Goal: Transaction & Acquisition: Book appointment/travel/reservation

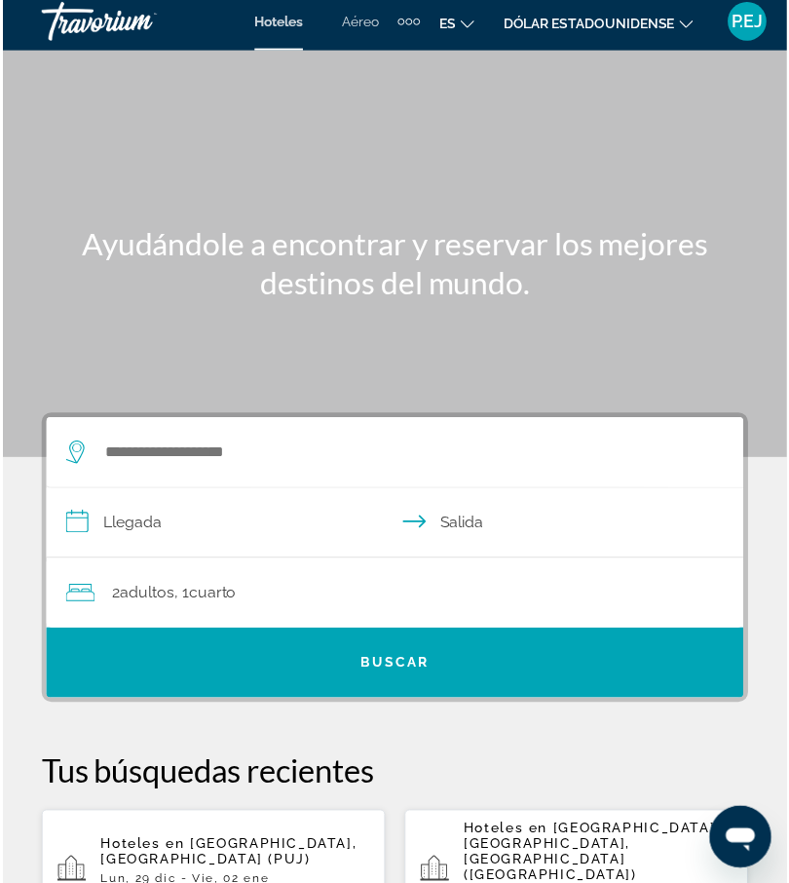
scroll to position [45, 0]
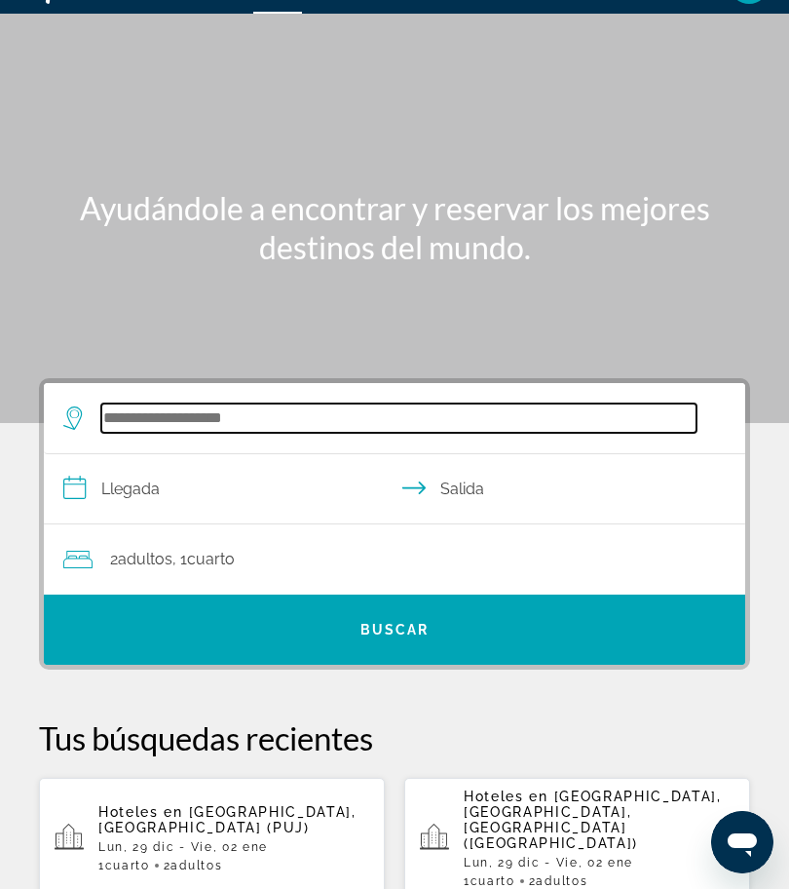
click at [156, 424] on input "Buscar destino de hotel" at bounding box center [398, 417] width 595 height 29
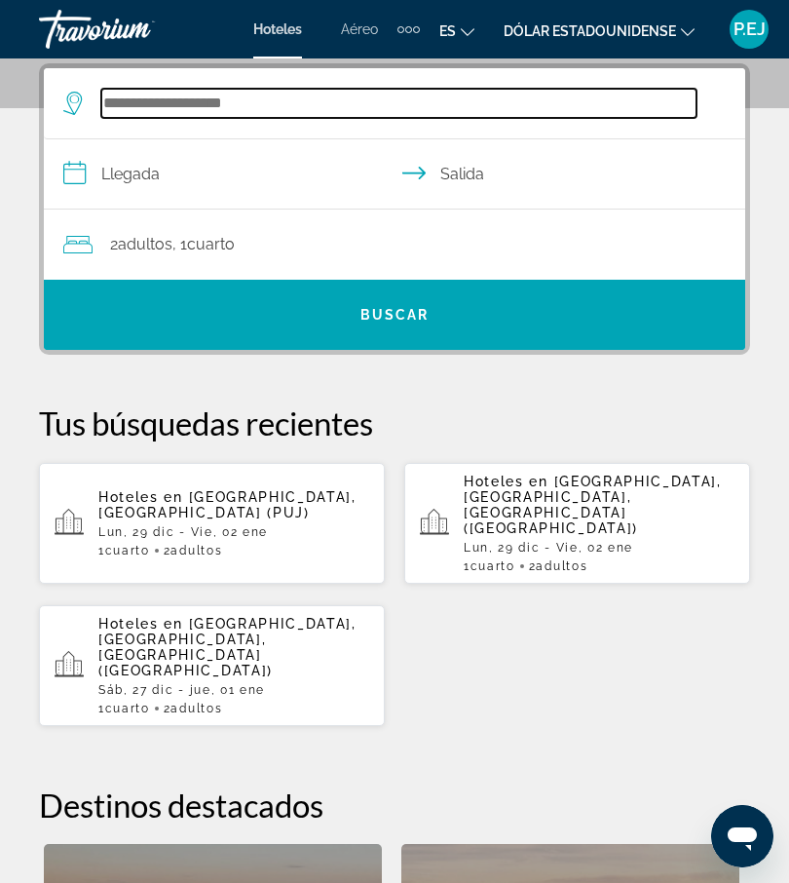
scroll to position [96, 0]
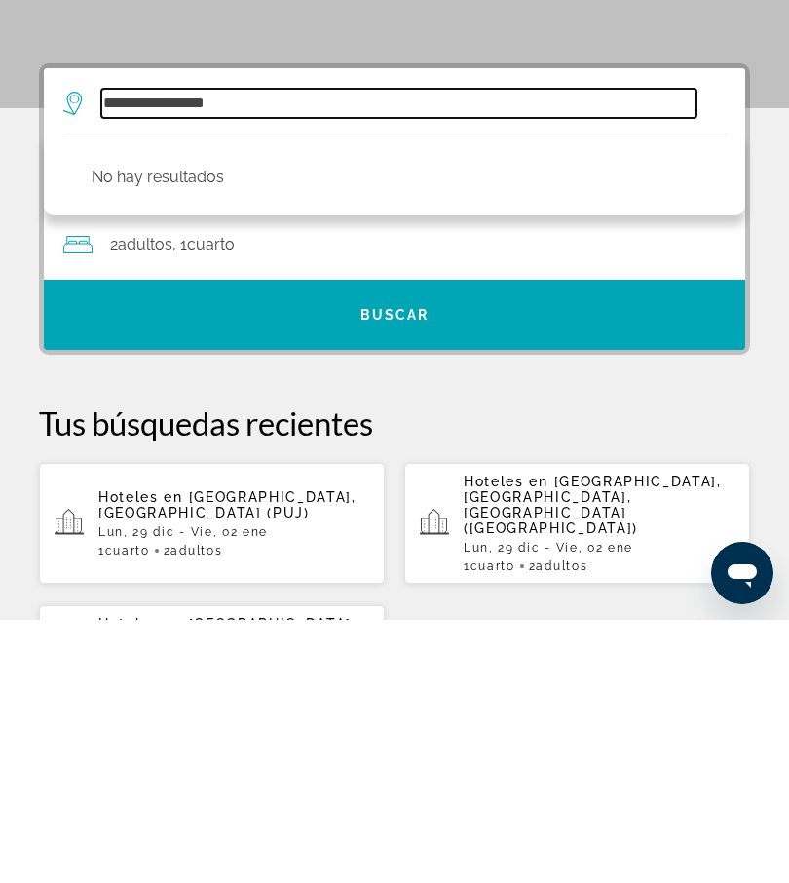
type input "**********"
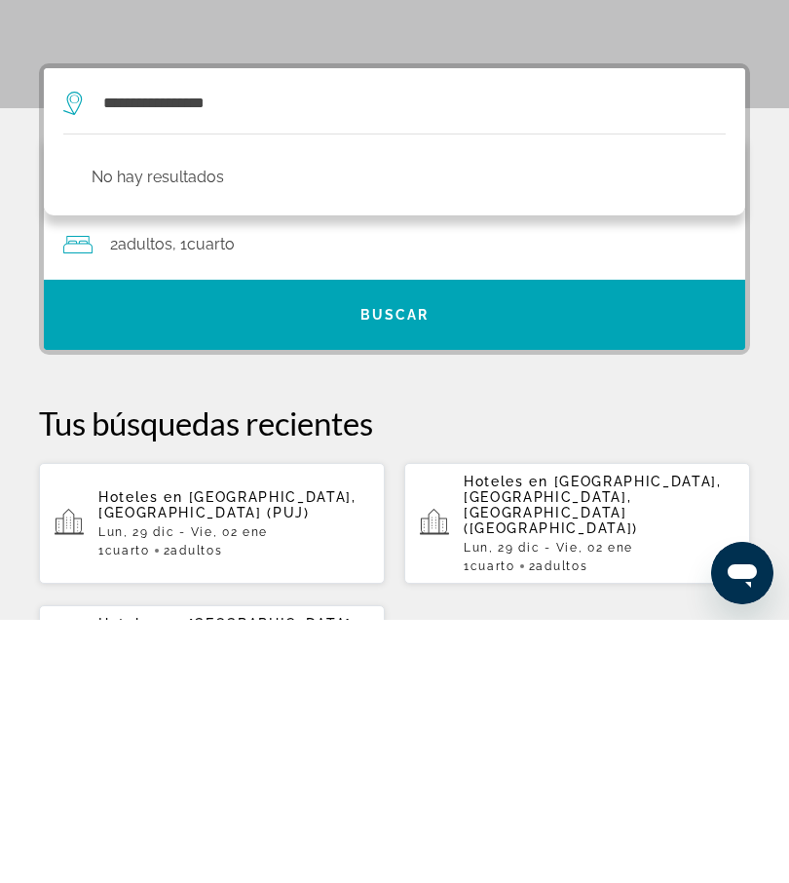
click at [248, 494] on div "2 adultos Adulto , 1 Cuarto habitaciones" at bounding box center [404, 507] width 682 height 27
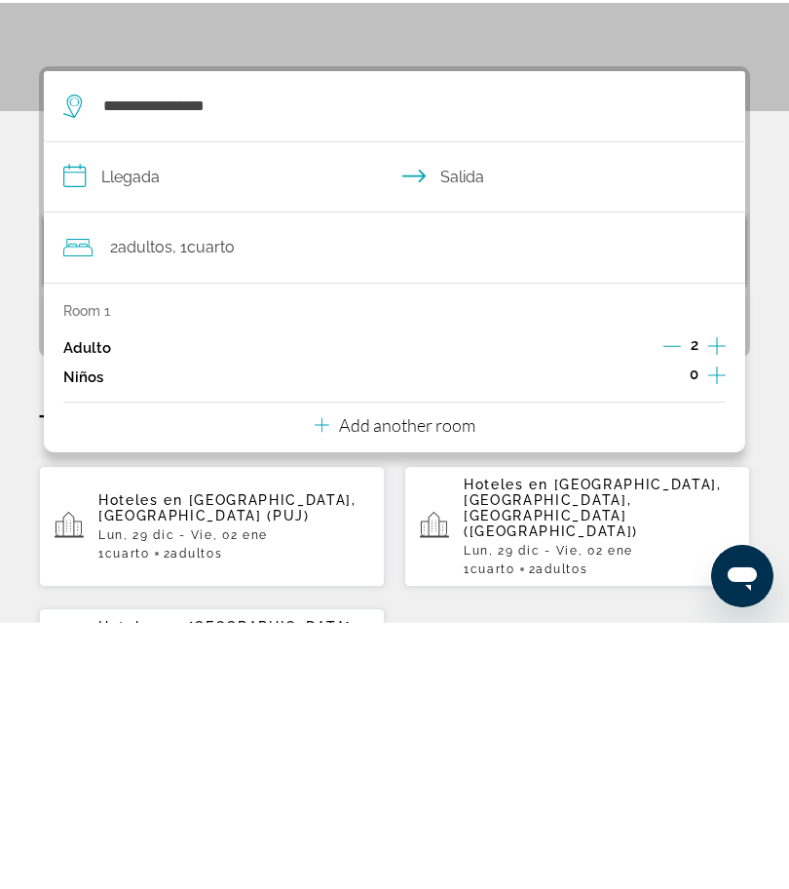
scroll to position [360, 0]
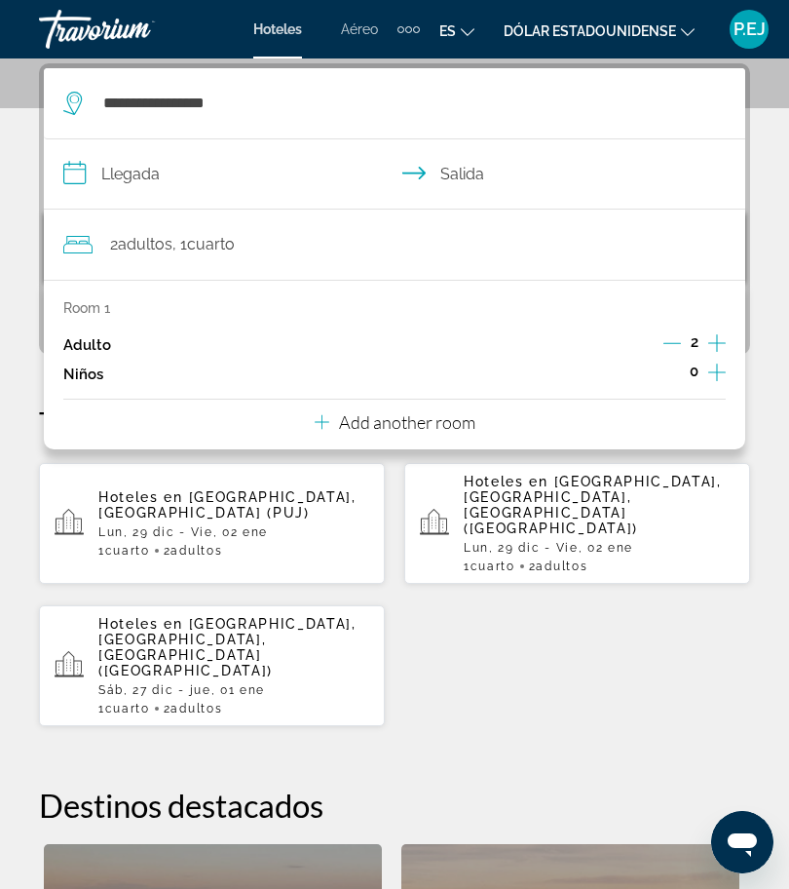
click at [87, 167] on input "**********" at bounding box center [398, 176] width 709 height 75
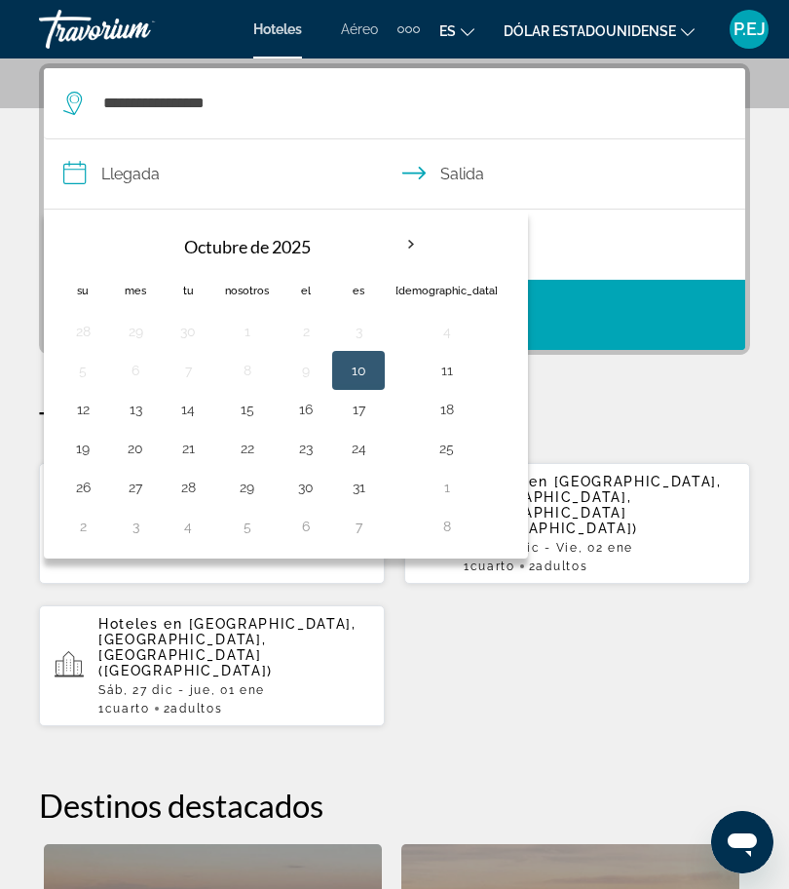
click at [409, 250] on th "Mes próximo" at bounding box center [411, 244] width 53 height 43
click at [412, 249] on th "Mes próximo" at bounding box center [411, 244] width 53 height 43
click at [410, 226] on th "Mes próximo" at bounding box center [411, 244] width 53 height 43
click at [353, 421] on button "17" at bounding box center [358, 409] width 31 height 27
click at [141, 453] on button "20" at bounding box center [135, 448] width 31 height 27
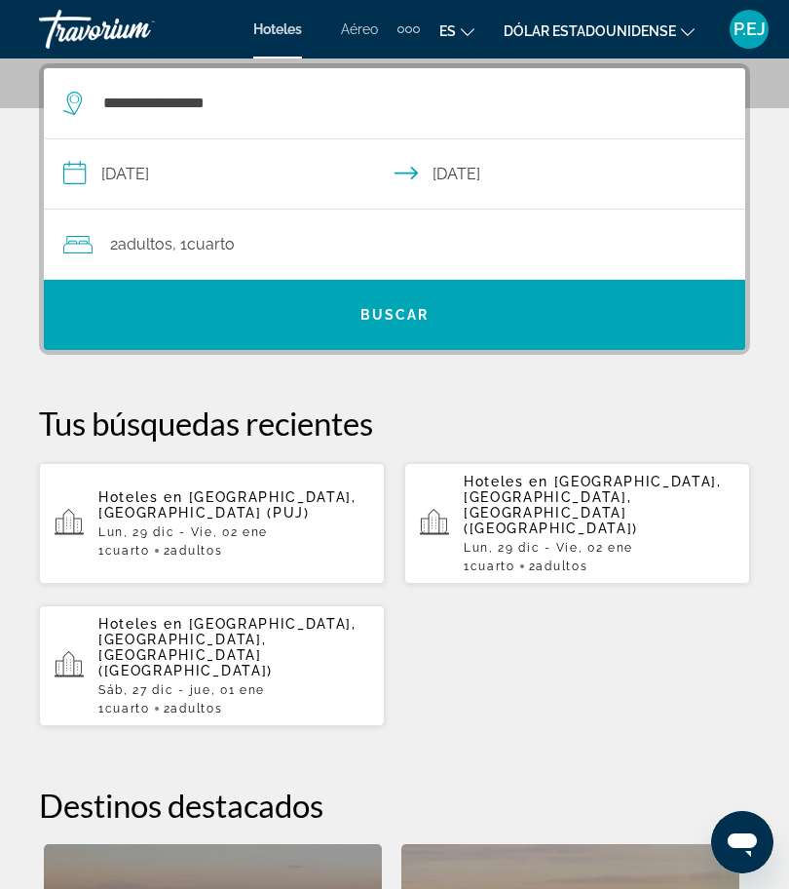
type input "**********"
click at [339, 325] on span "Buscar" at bounding box center [395, 314] width 702 height 47
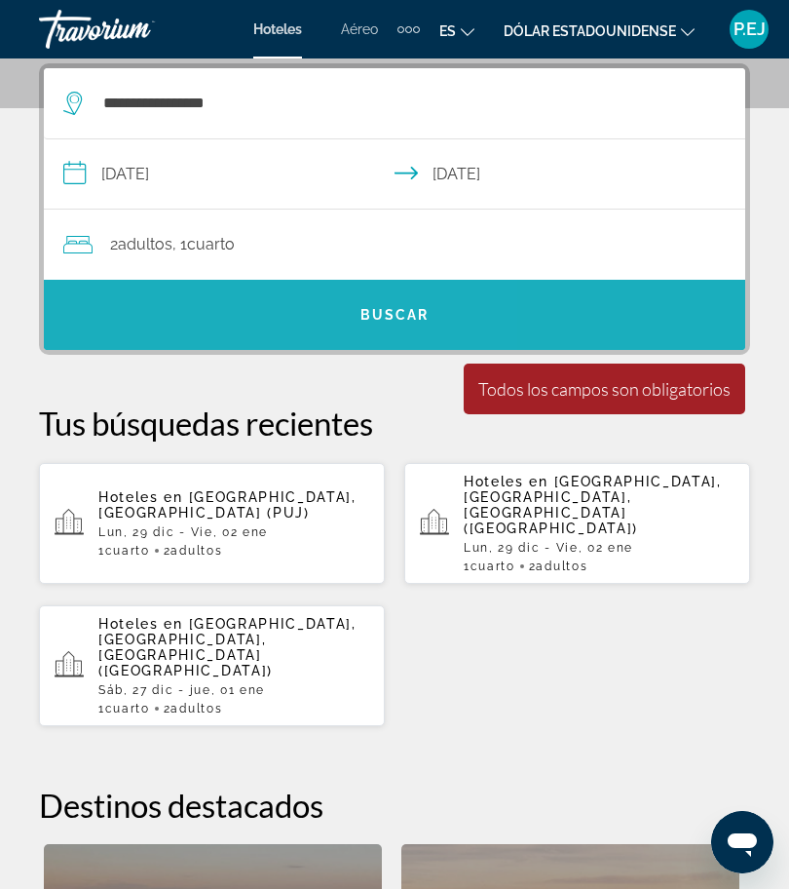
click at [386, 326] on span "Buscar" at bounding box center [395, 314] width 702 height 47
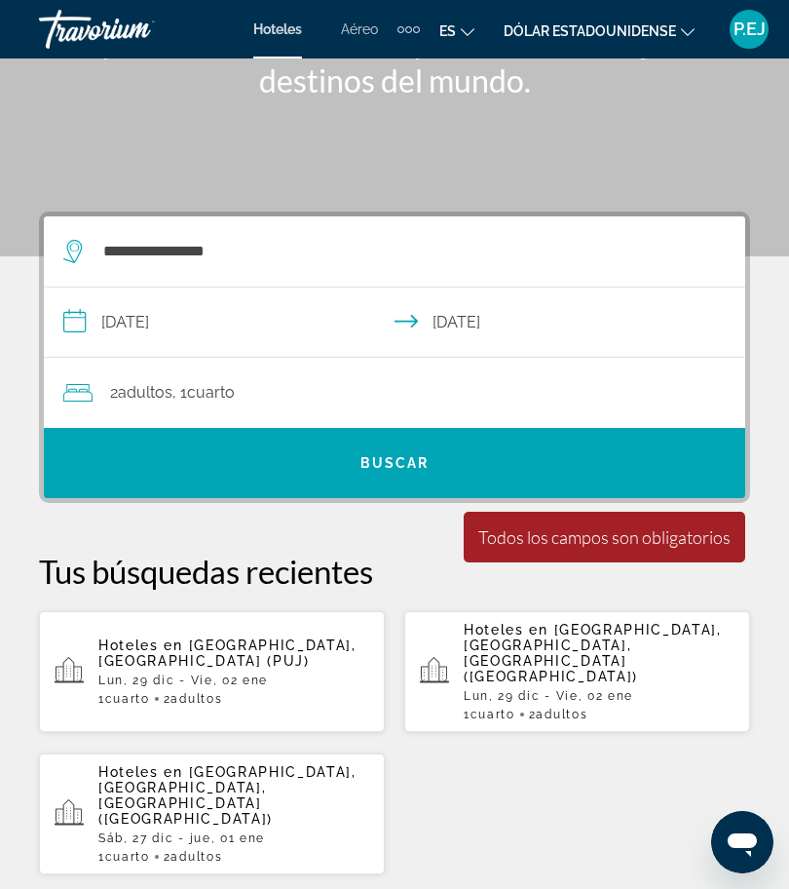
scroll to position [209, 0]
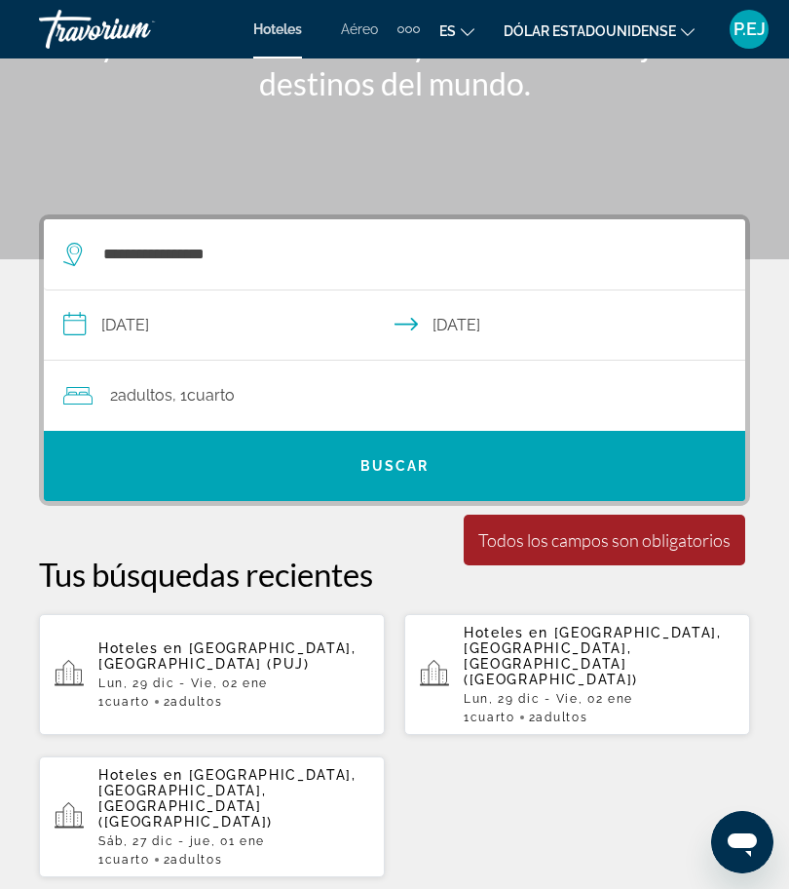
click at [236, 342] on input "**********" at bounding box center [398, 327] width 709 height 75
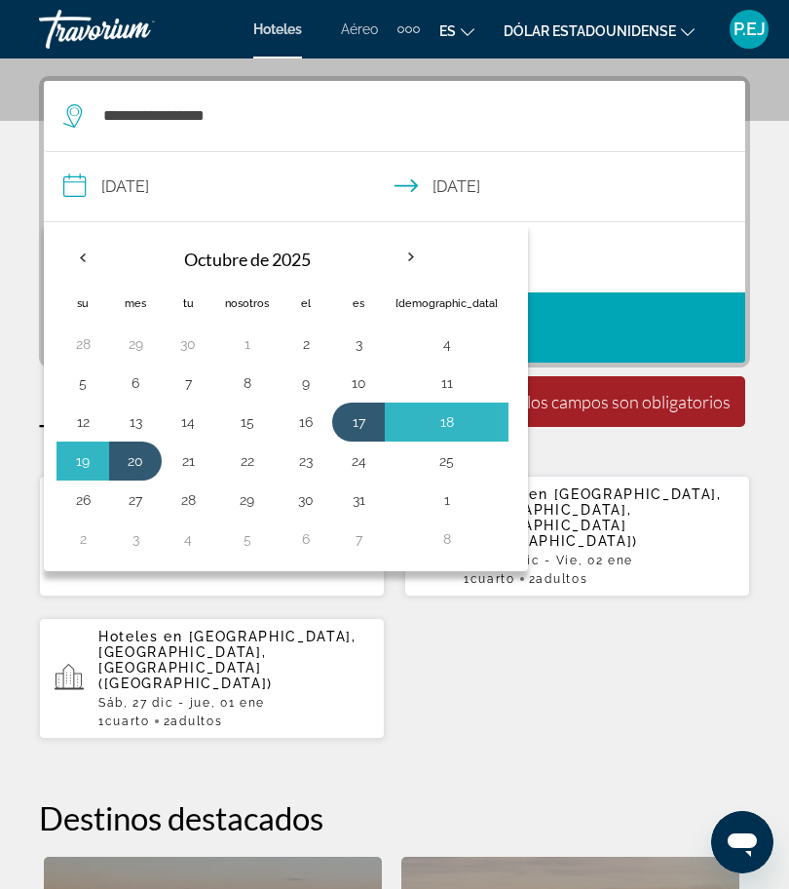
scroll to position [360, 0]
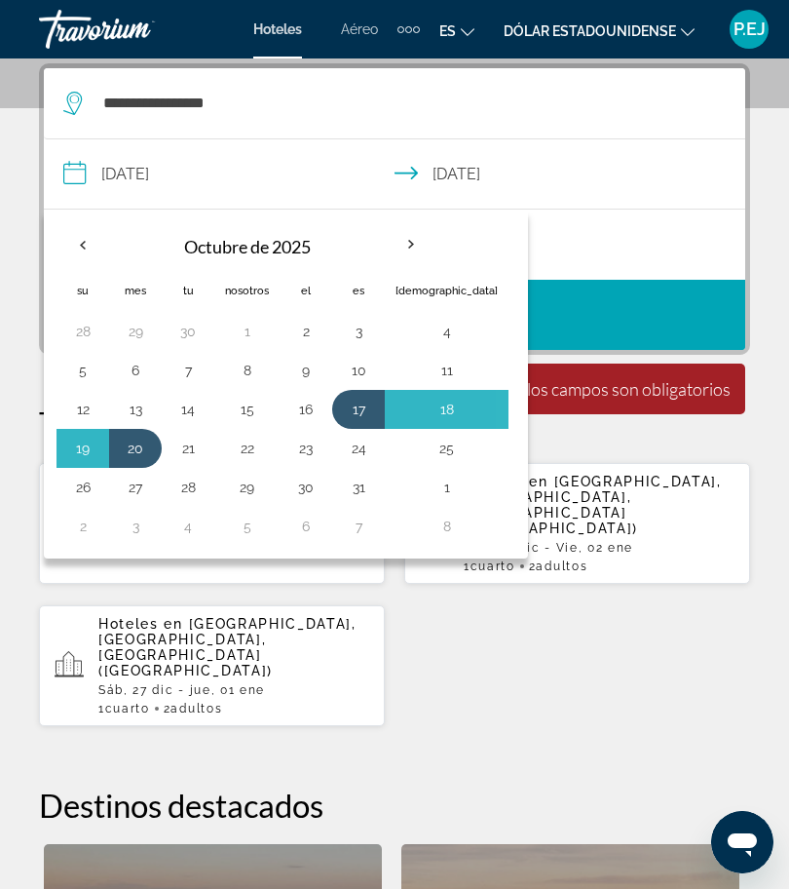
click at [426, 247] on th "Mes próximo" at bounding box center [411, 244] width 53 height 43
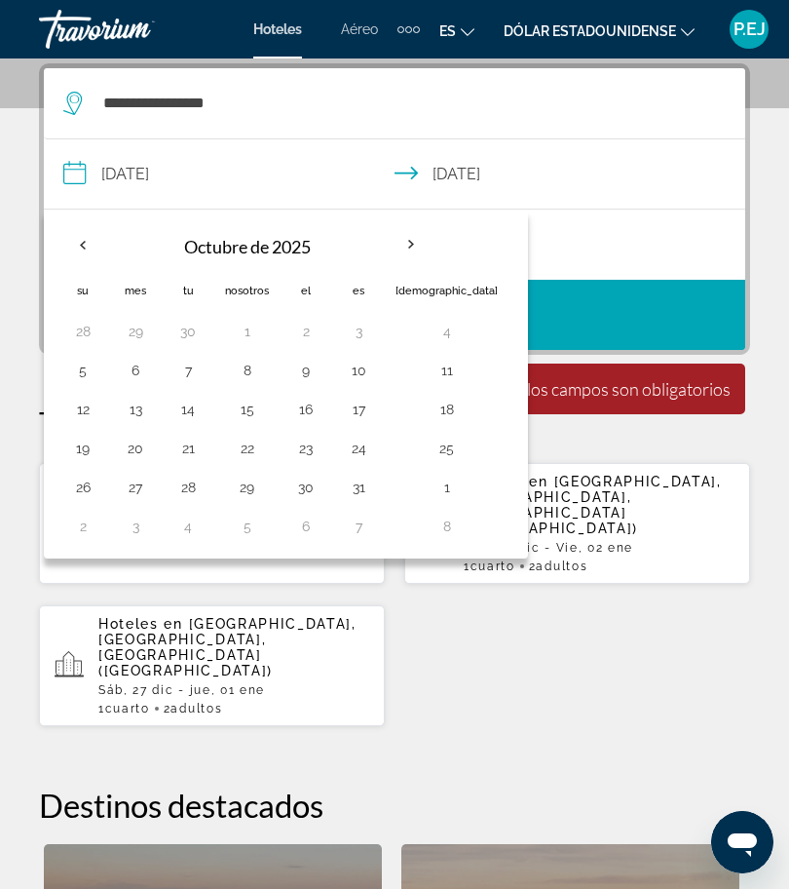
click at [421, 239] on th "Mes próximo" at bounding box center [411, 244] width 53 height 43
click at [411, 253] on th "Mes próximo" at bounding box center [411, 244] width 53 height 43
click at [249, 169] on input "**********" at bounding box center [398, 176] width 709 height 75
click at [95, 255] on th "Previous month" at bounding box center [83, 244] width 53 height 43
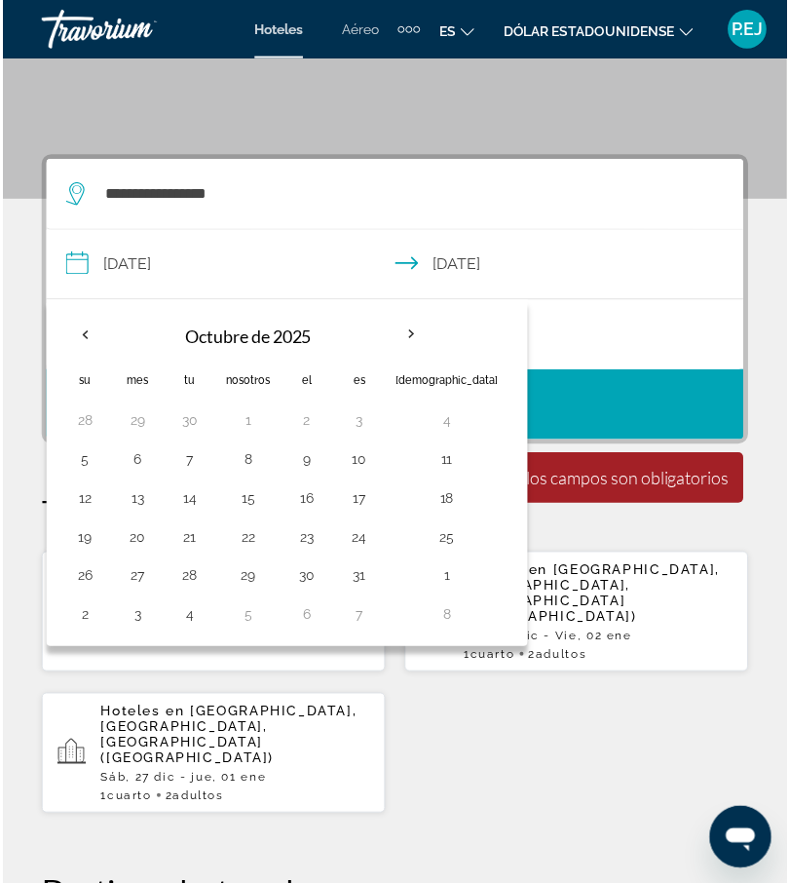
scroll to position [259, 0]
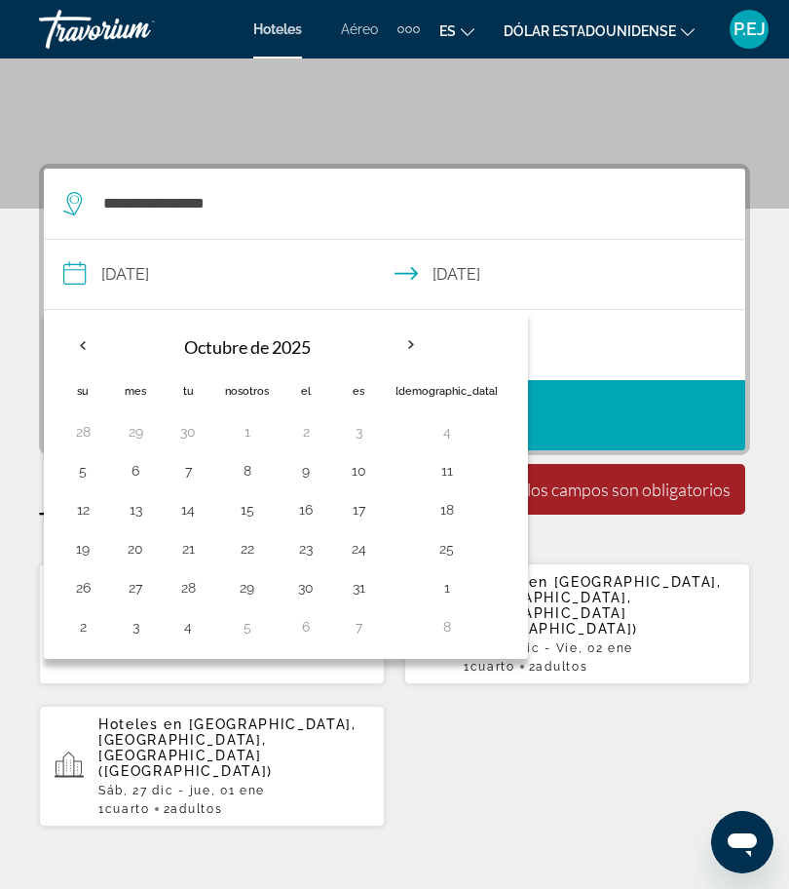
click at [445, 714] on div "Hoteles en [GEOGRAPHIC_DATA], [GEOGRAPHIC_DATA] ([GEOGRAPHIC_DATA]) Lun, 29 dic…" at bounding box center [394, 694] width 711 height 265
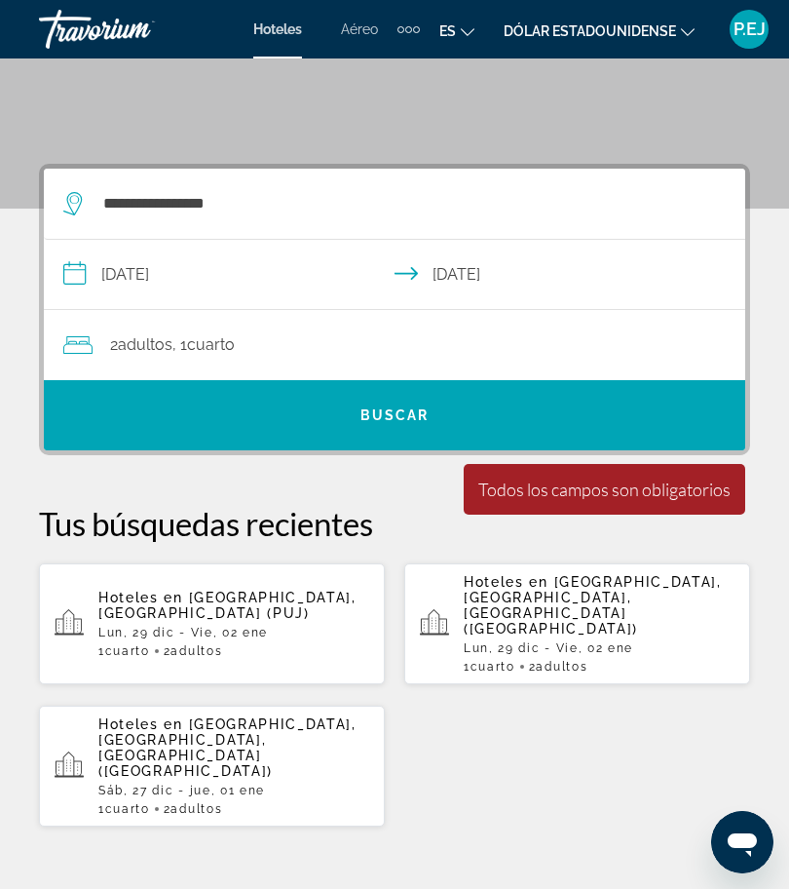
click at [405, 408] on font "Buscar" at bounding box center [395, 415] width 69 height 16
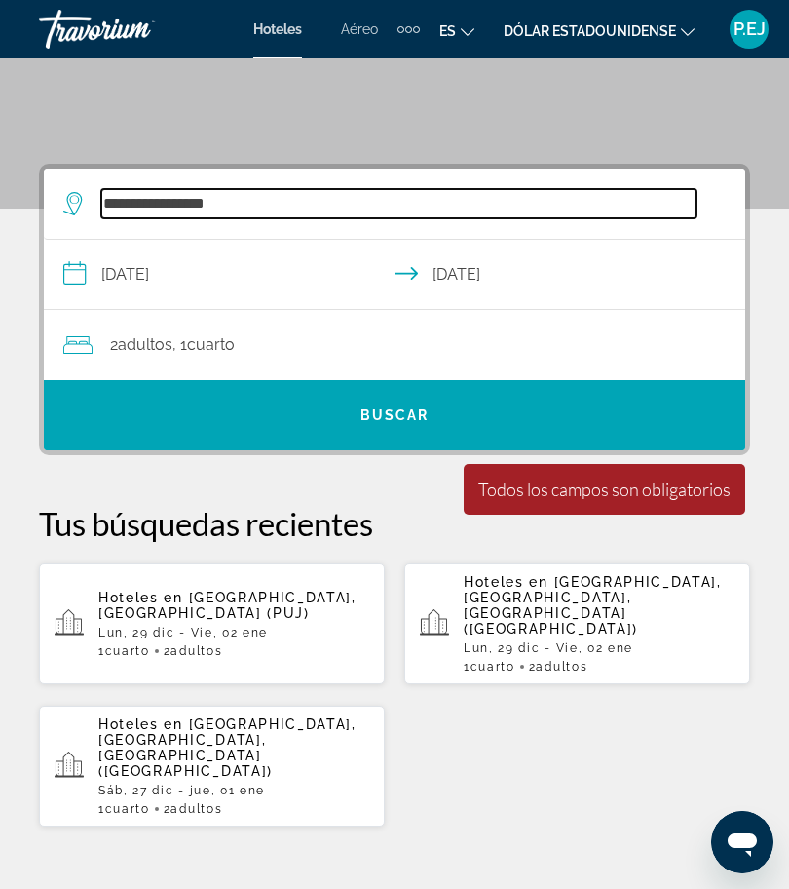
click at [275, 194] on input "**********" at bounding box center [398, 203] width 595 height 29
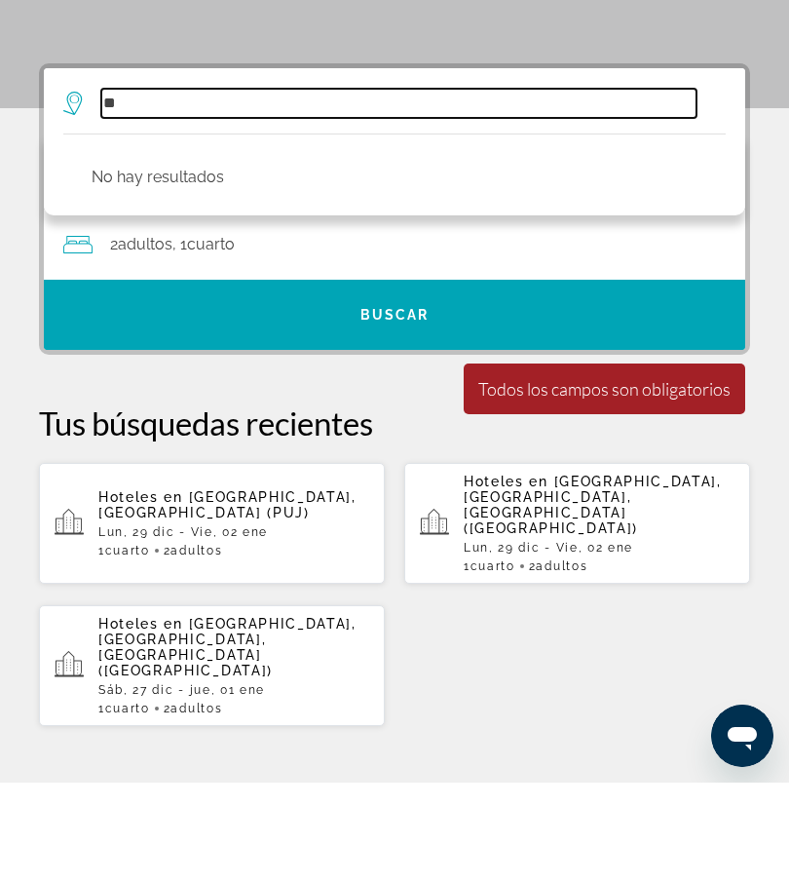
type input "*"
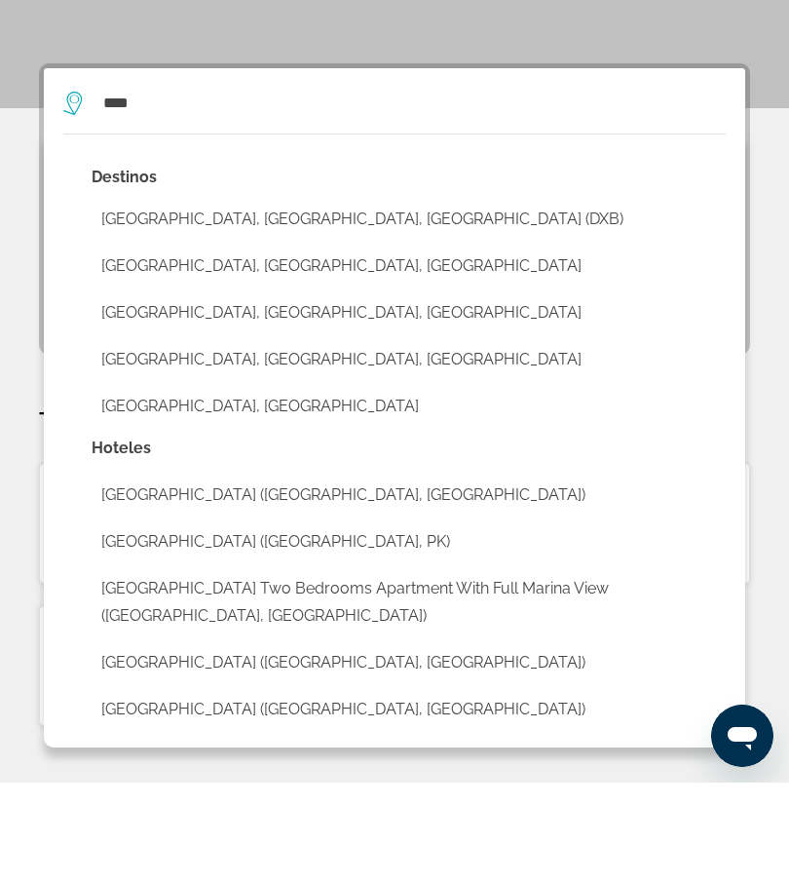
click at [249, 301] on button "[GEOGRAPHIC_DATA], [GEOGRAPHIC_DATA], [GEOGRAPHIC_DATA] (DXB)" at bounding box center [409, 319] width 634 height 37
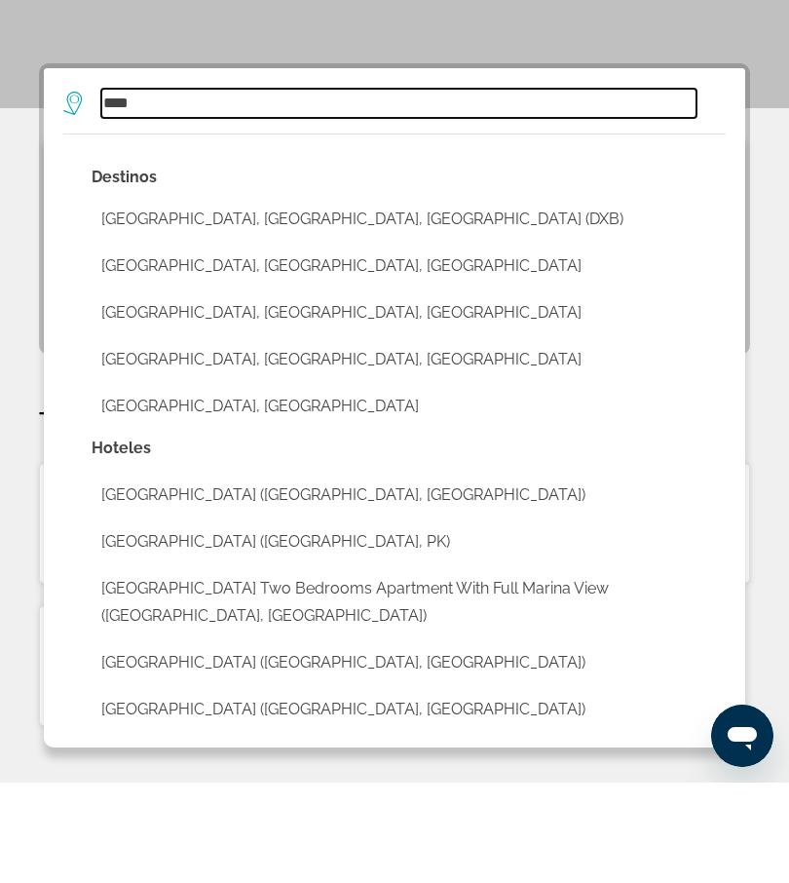
type input "**********"
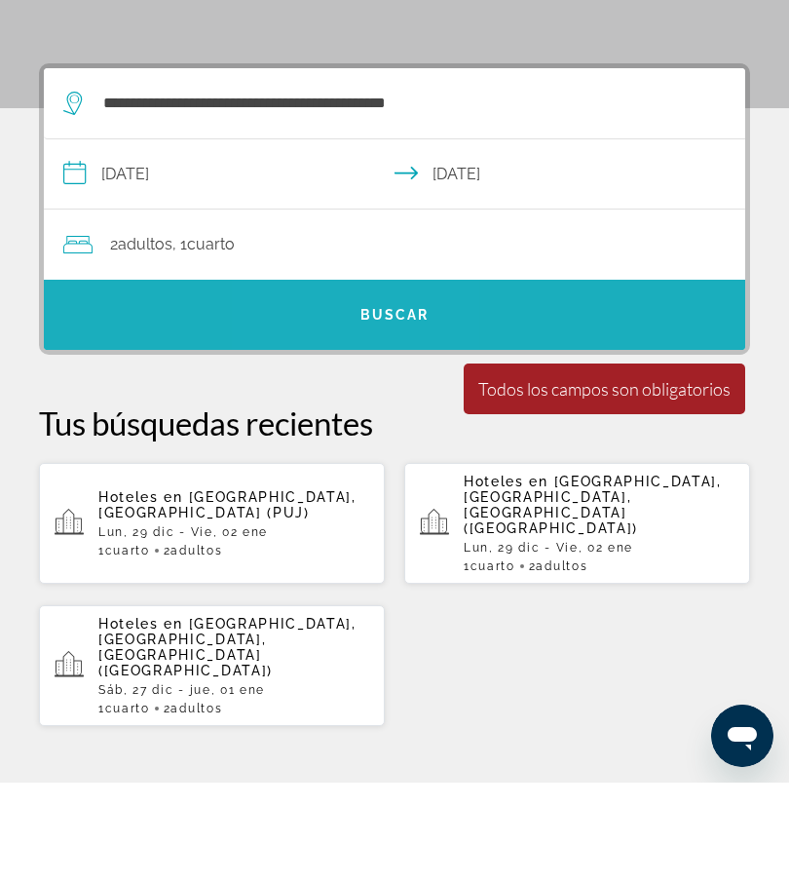
click at [366, 407] on font "Buscar" at bounding box center [395, 415] width 69 height 16
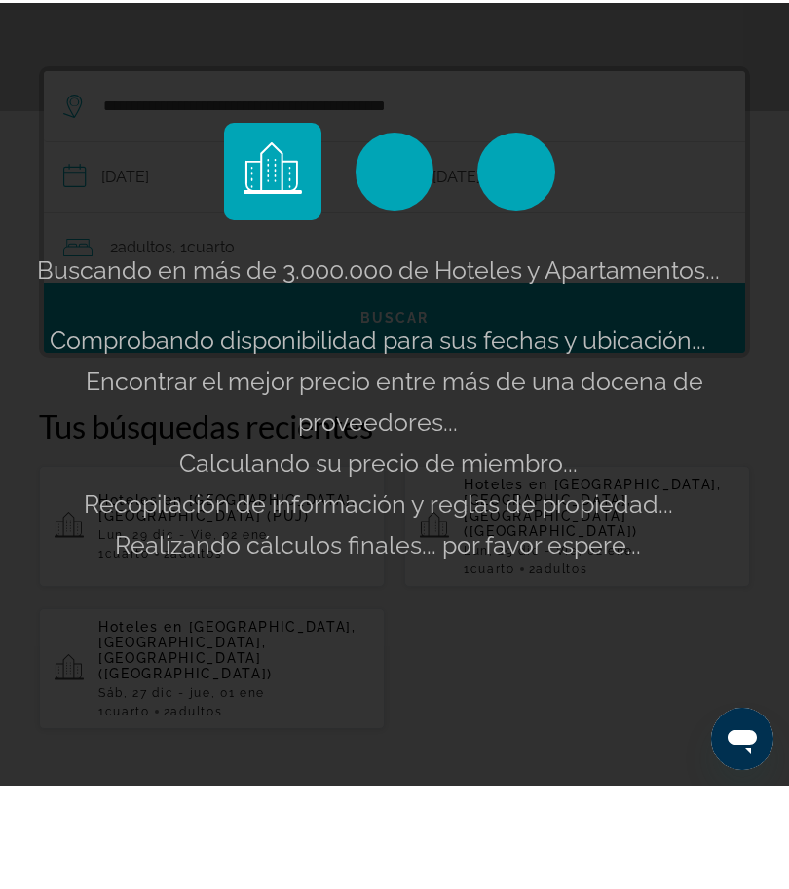
scroll to position [360, 0]
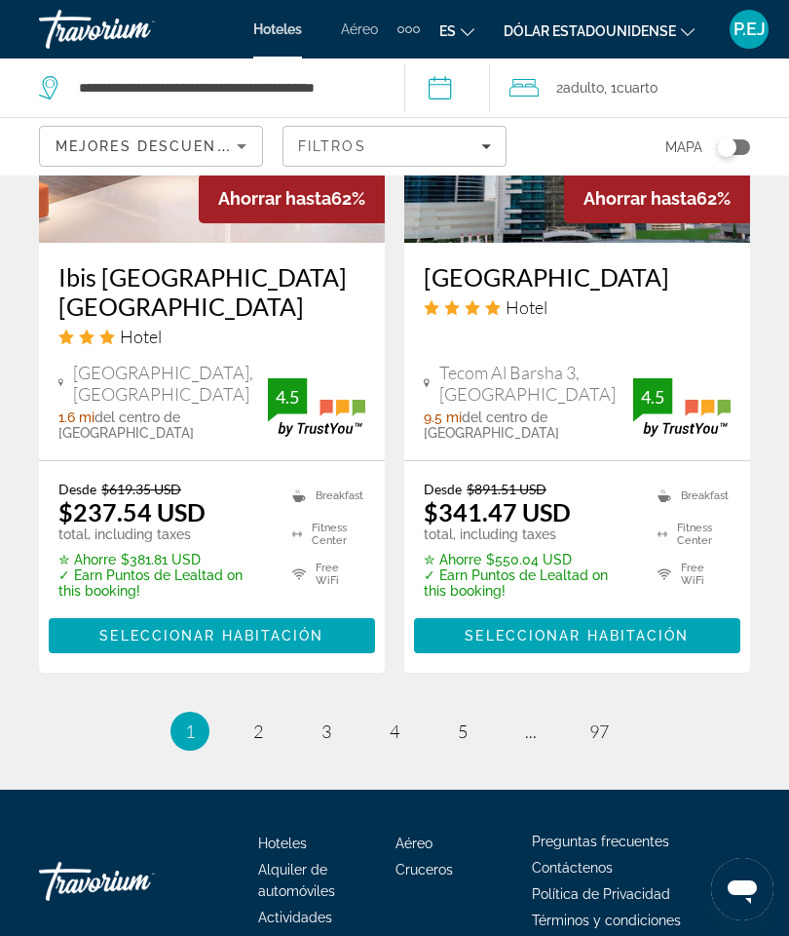
scroll to position [4162, 0]
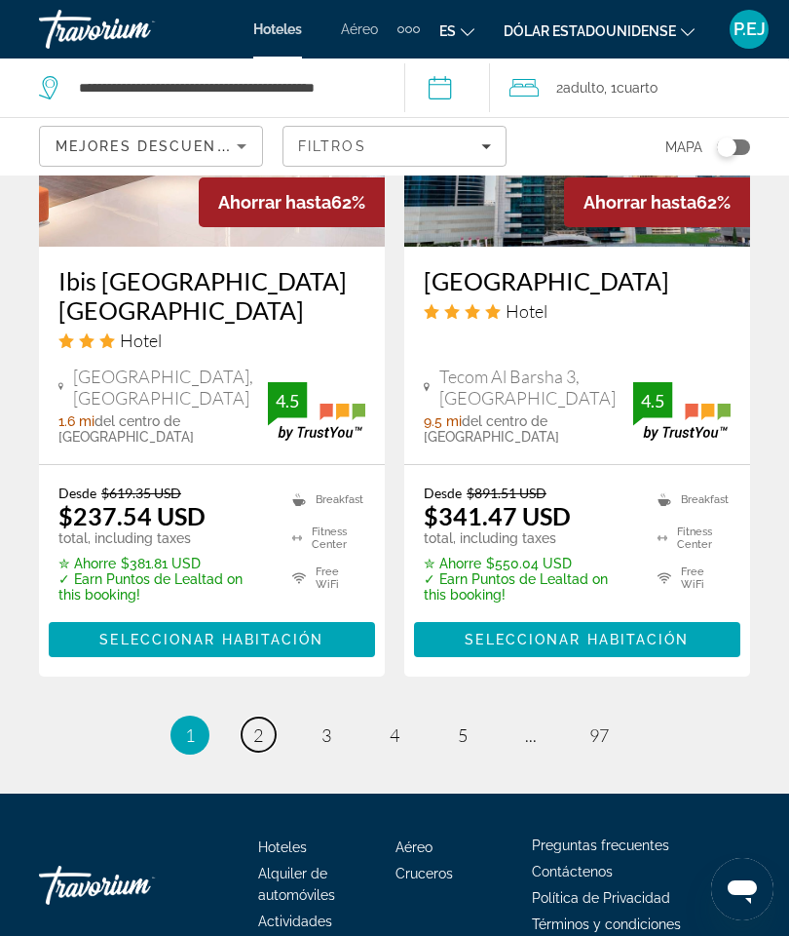
click at [270, 717] on link "page 2" at bounding box center [259, 734] width 34 height 34
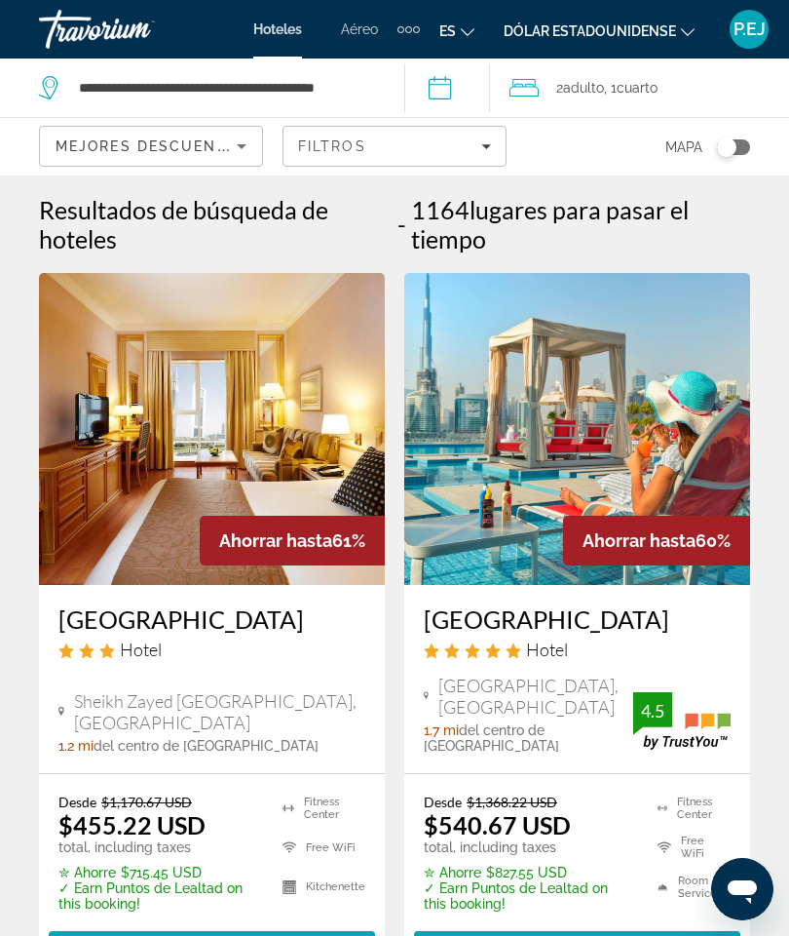
click at [255, 633] on h3 "[GEOGRAPHIC_DATA]" at bounding box center [211, 618] width 307 height 29
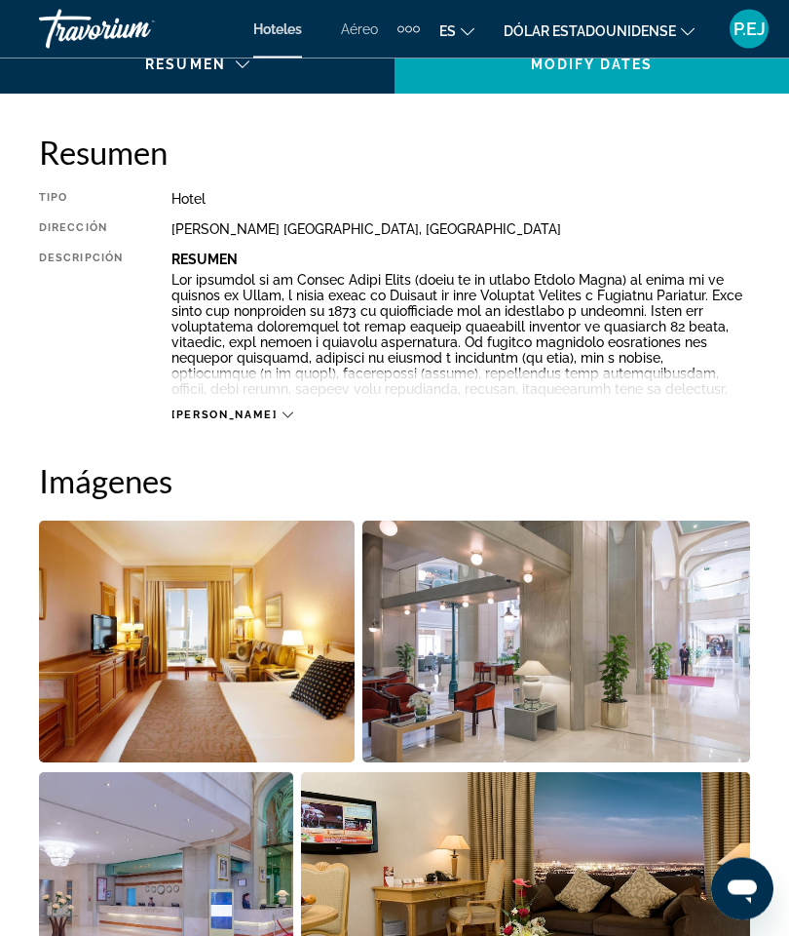
scroll to position [913, 0]
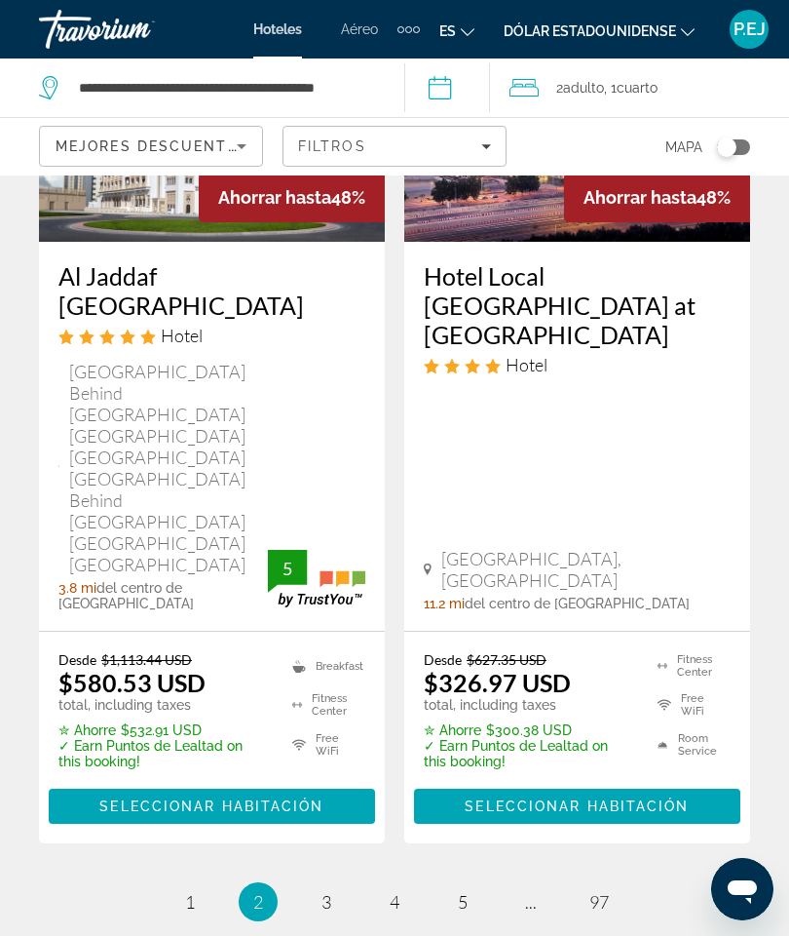
scroll to position [4272, 0]
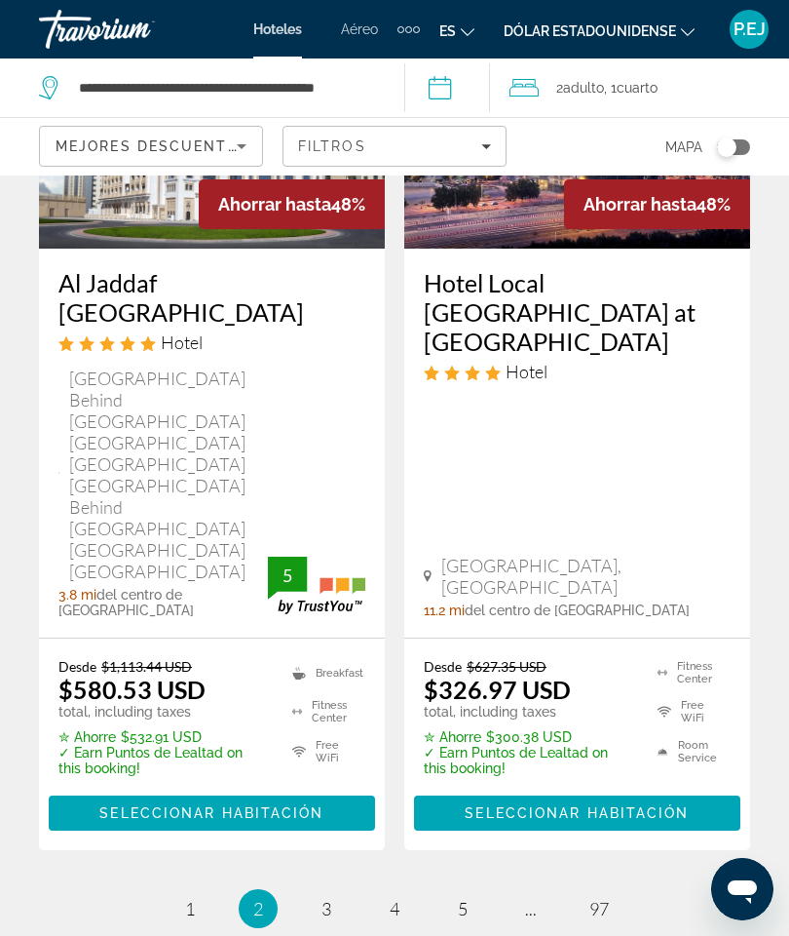
click at [339, 888] on li "page 3" at bounding box center [326, 908] width 39 height 39
click at [325, 888] on span "3" at bounding box center [327, 908] width 10 height 21
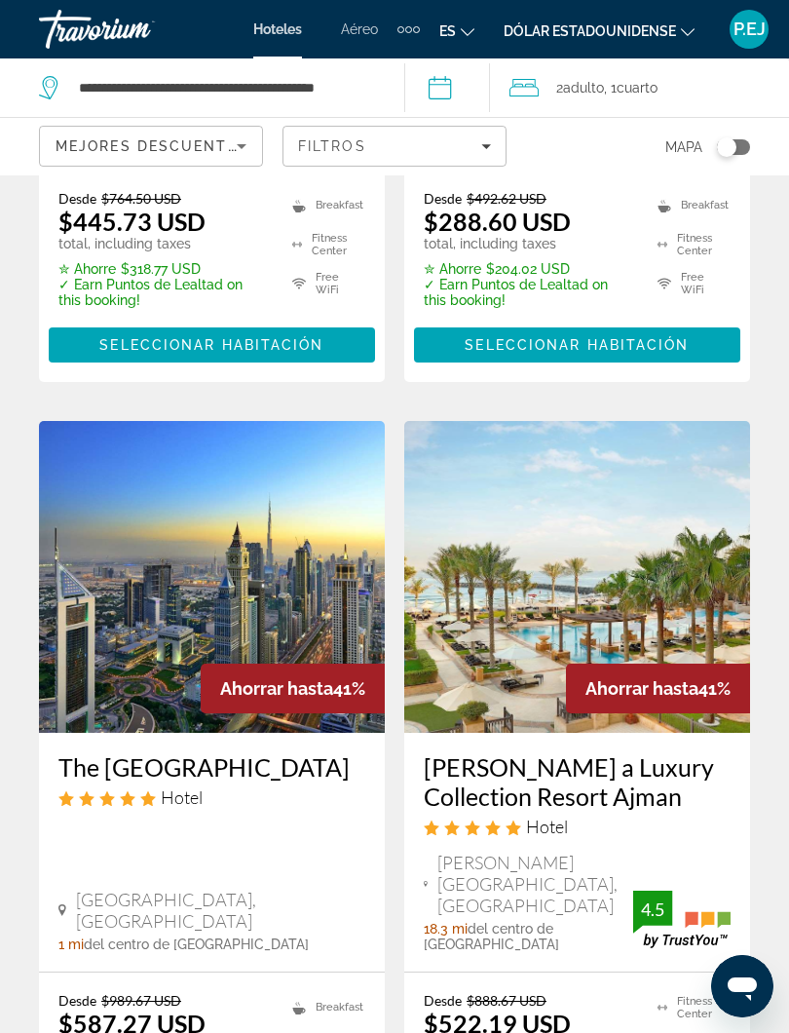
scroll to position [3885, 0]
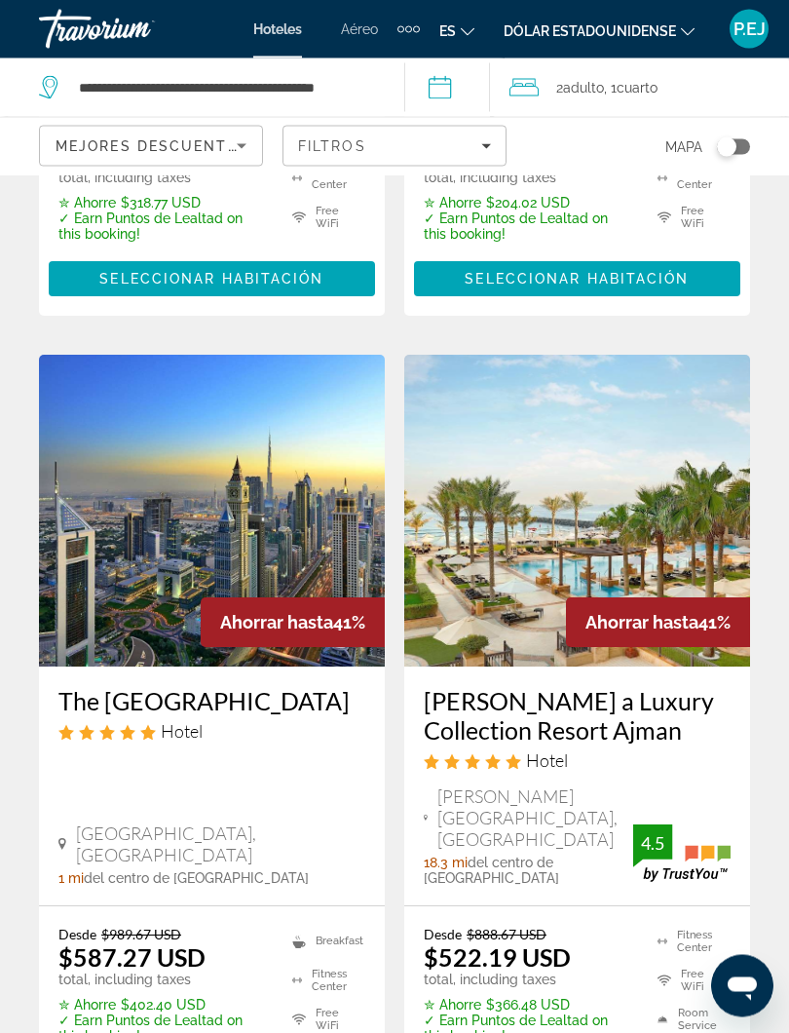
scroll to position [3928, 0]
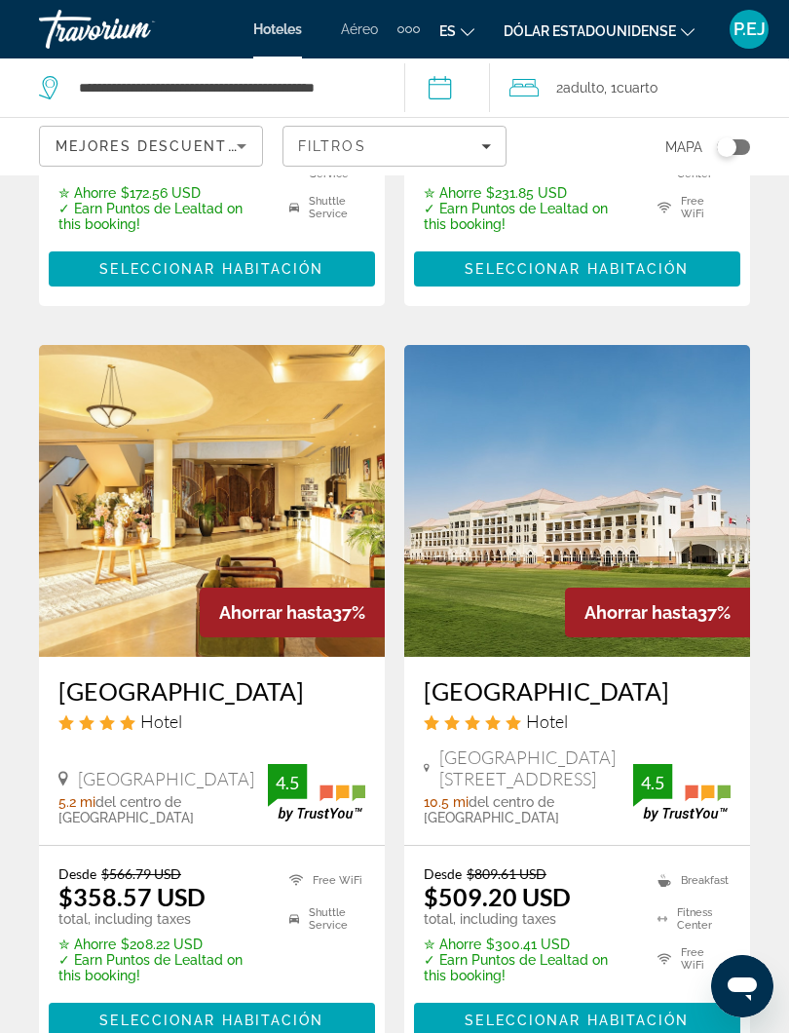
scroll to position [3987, 0]
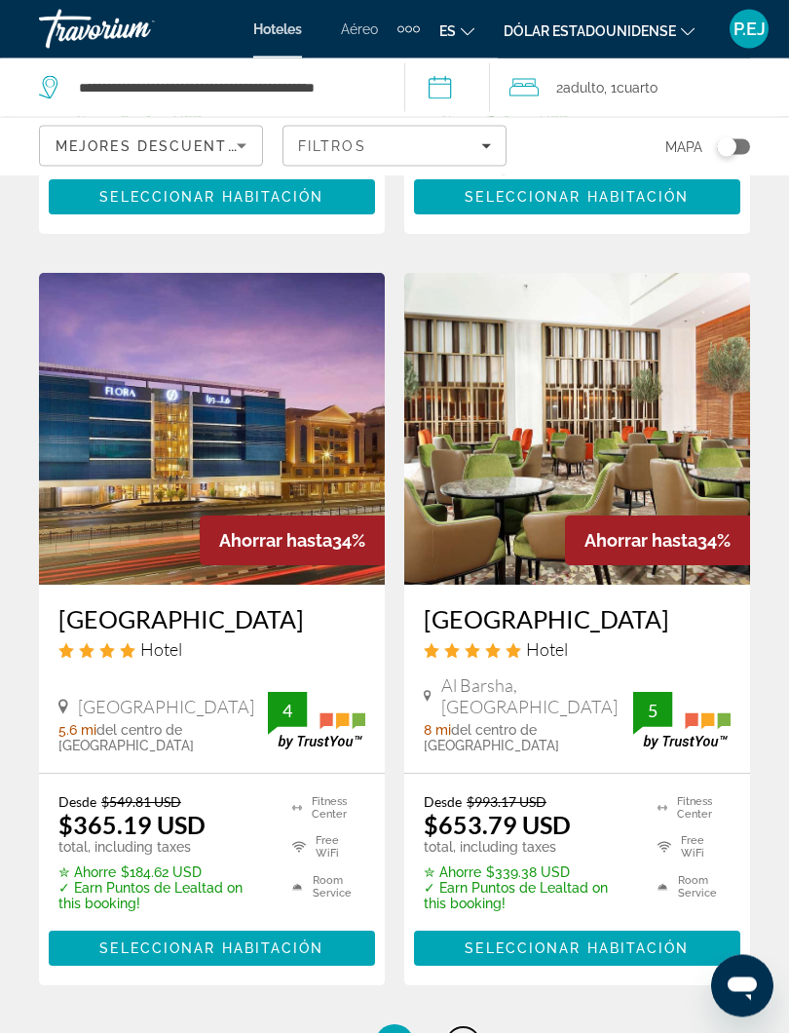
scroll to position [3946, 0]
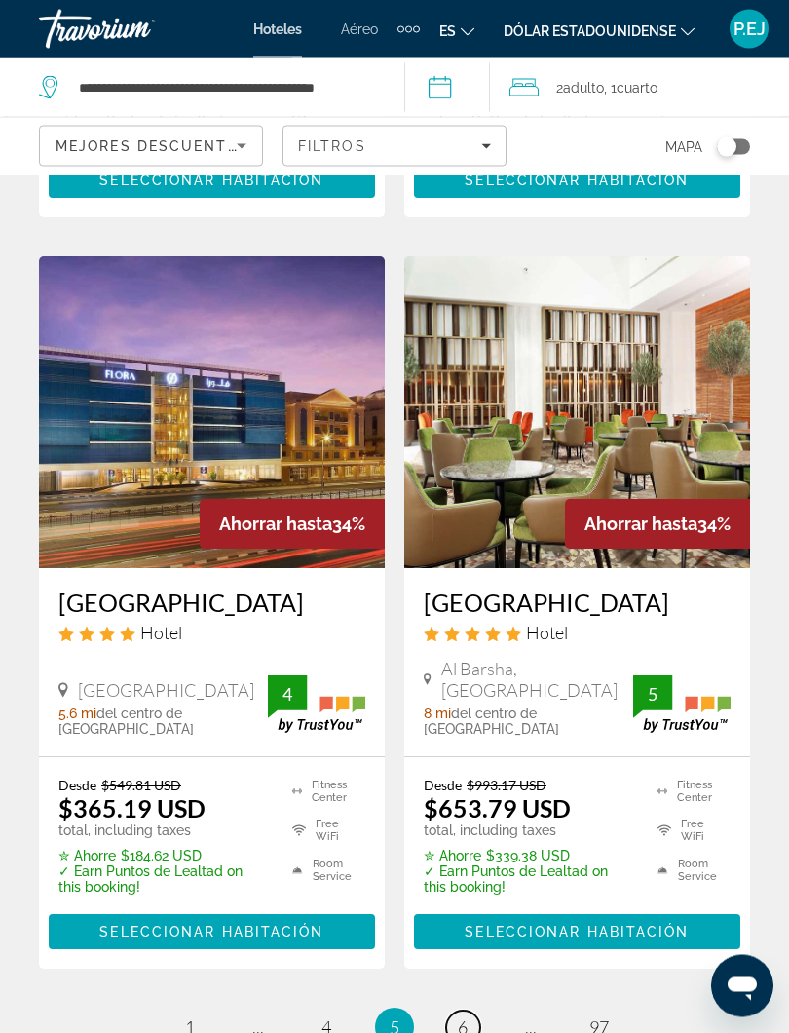
click at [474, 888] on link "page 6" at bounding box center [463, 1029] width 34 height 34
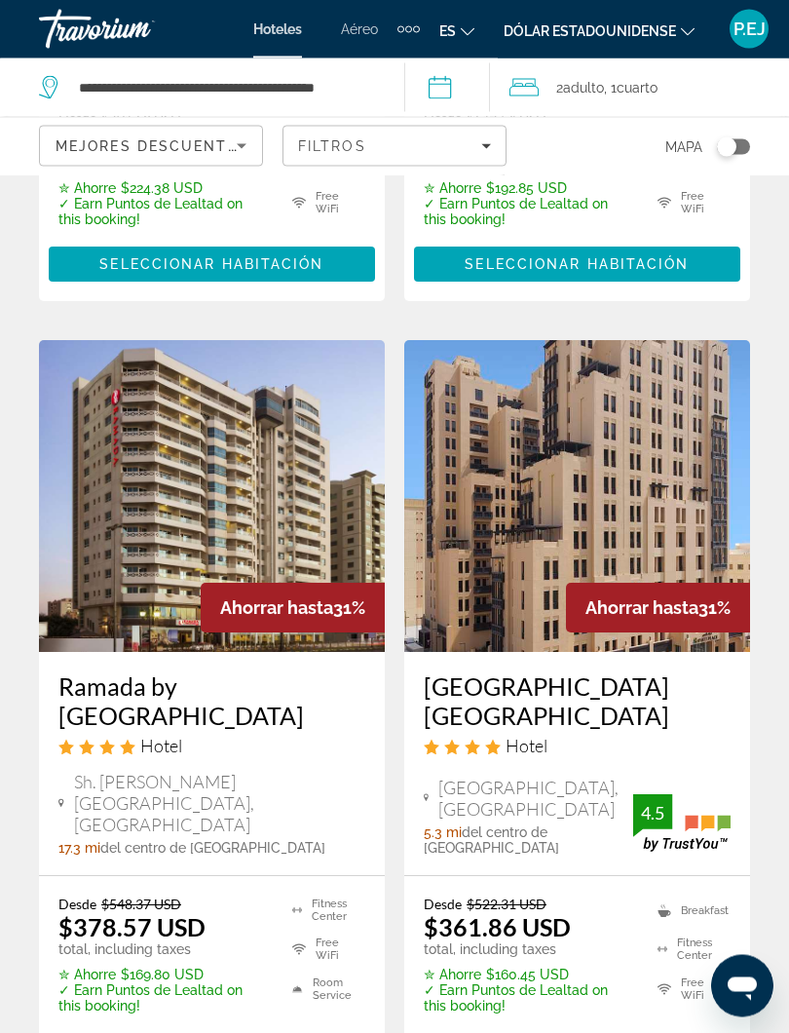
scroll to position [3969, 0]
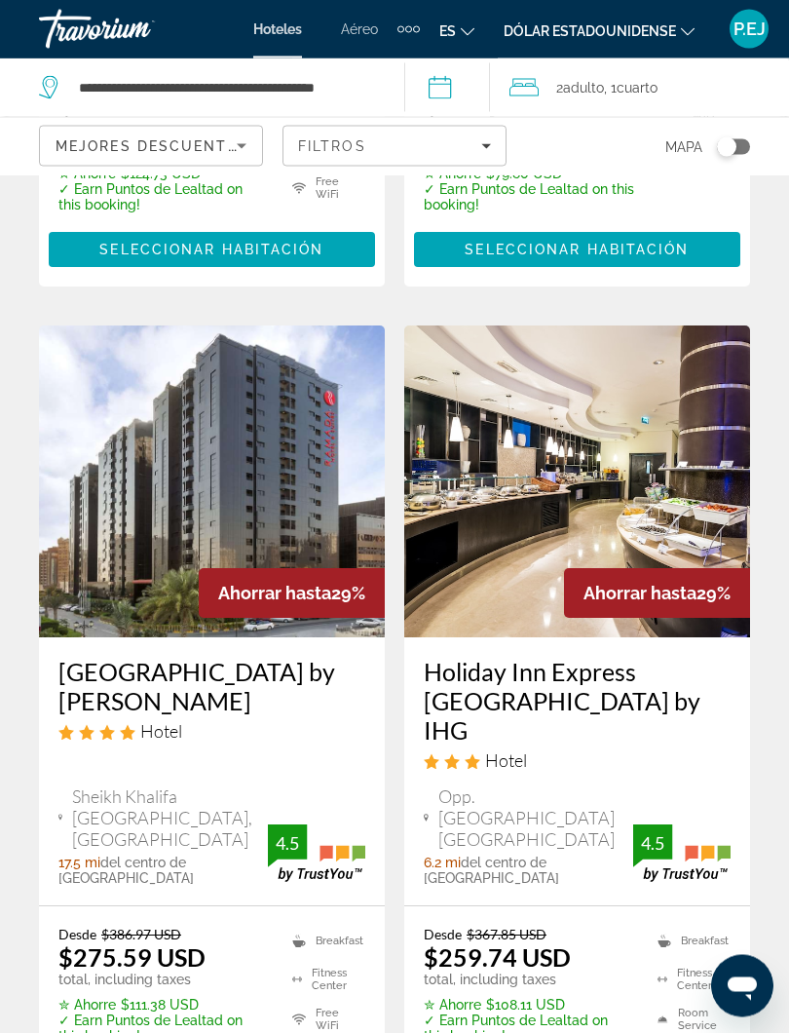
scroll to position [4044, 0]
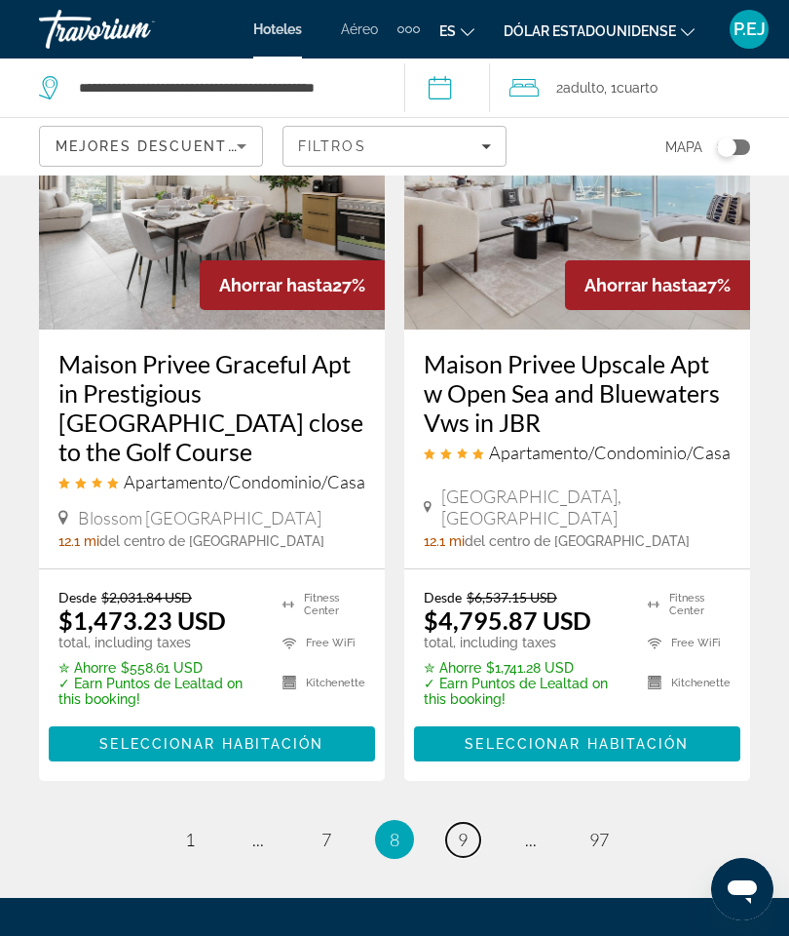
scroll to position [4304, 0]
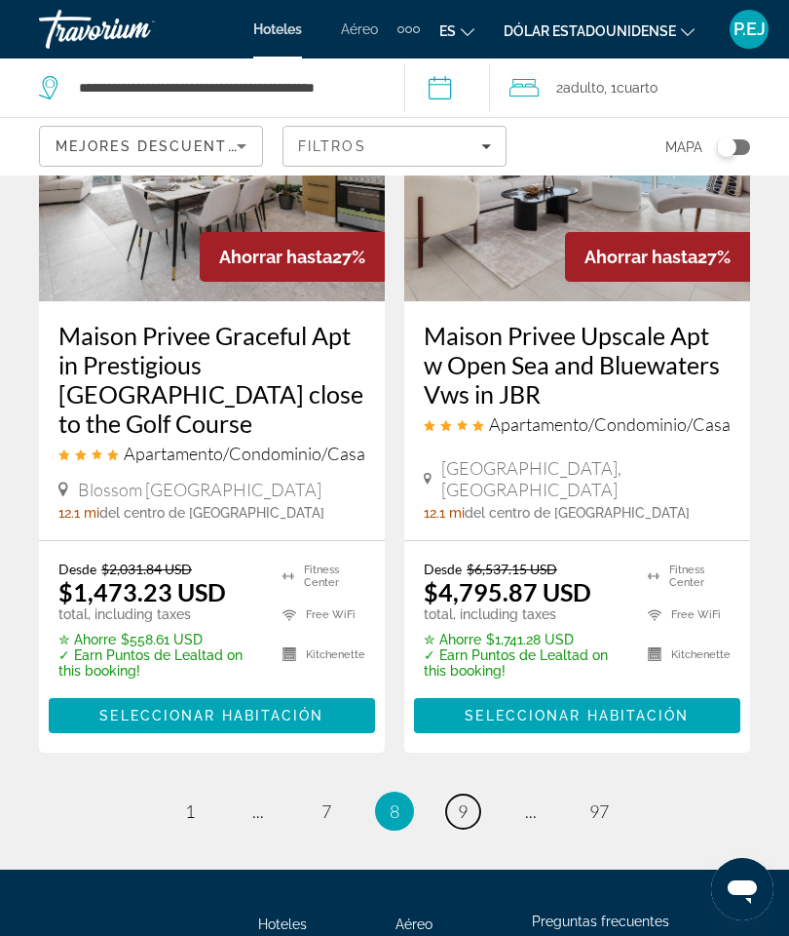
click at [474, 794] on link "page 9" at bounding box center [463, 811] width 34 height 34
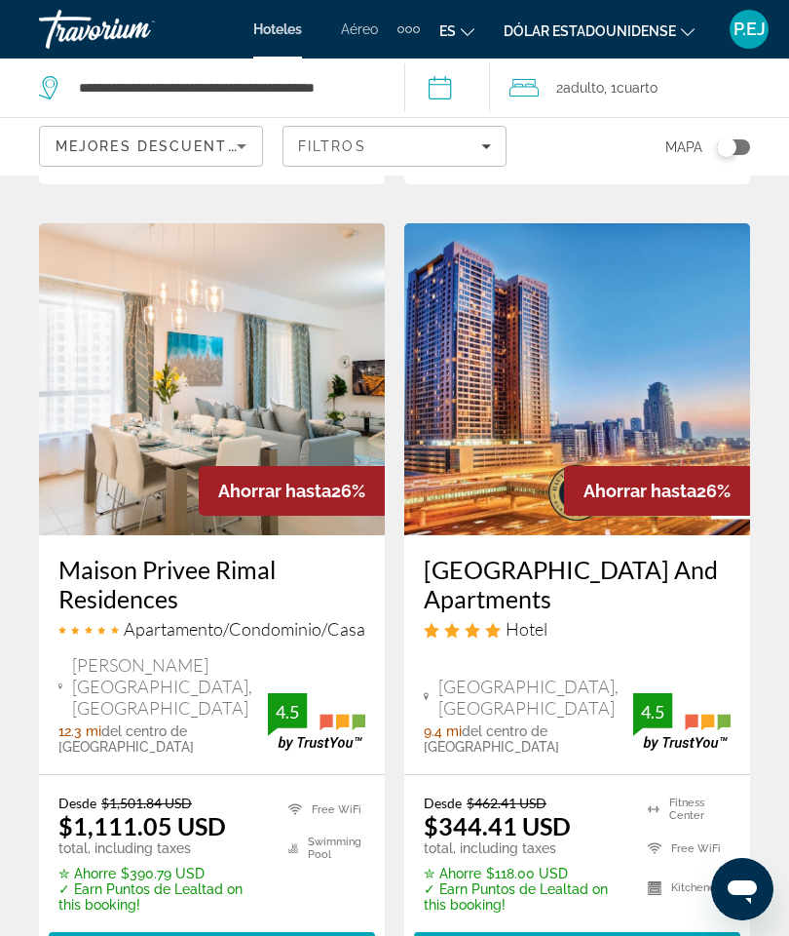
scroll to position [4113, 0]
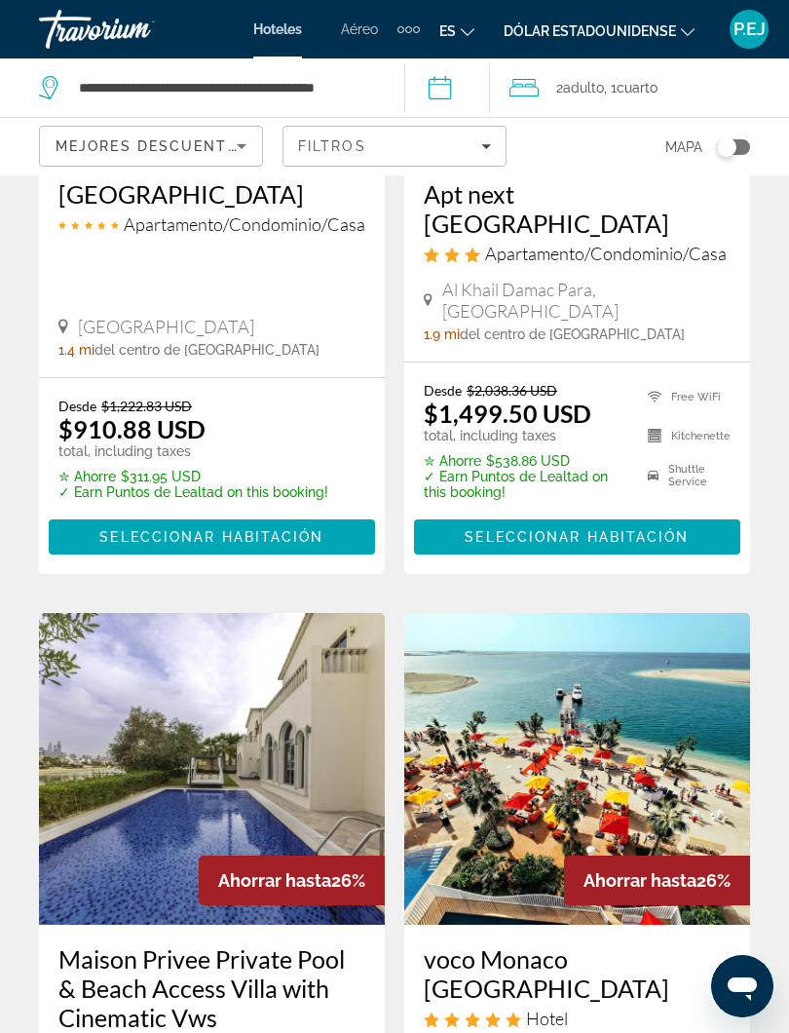
scroll to position [497, 0]
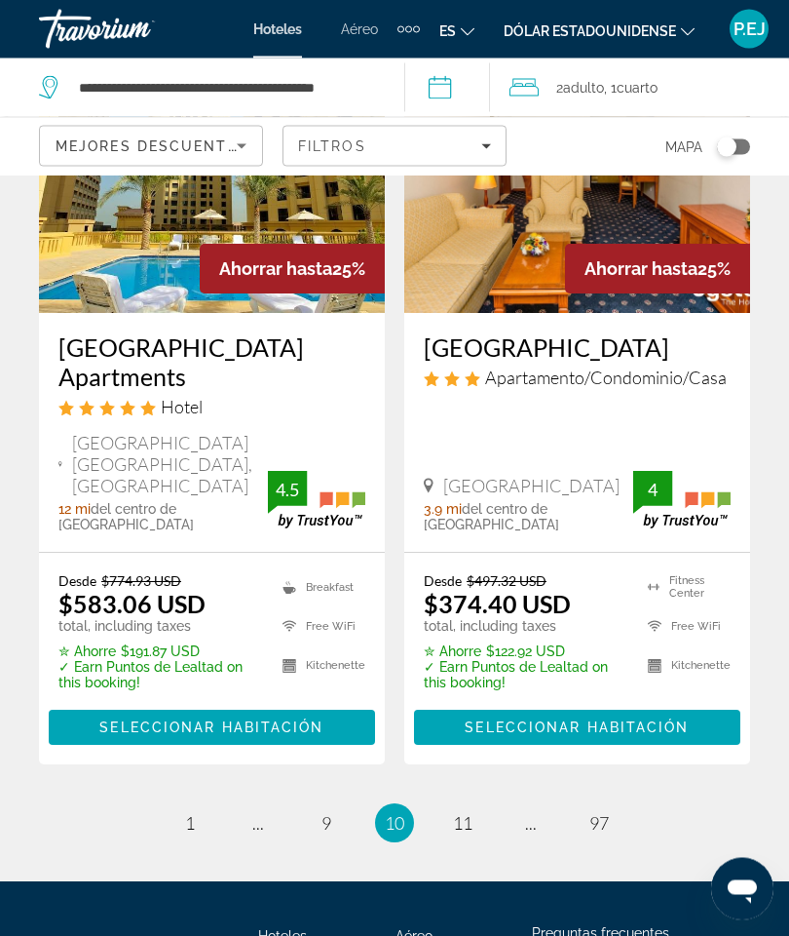
scroll to position [4281, 0]
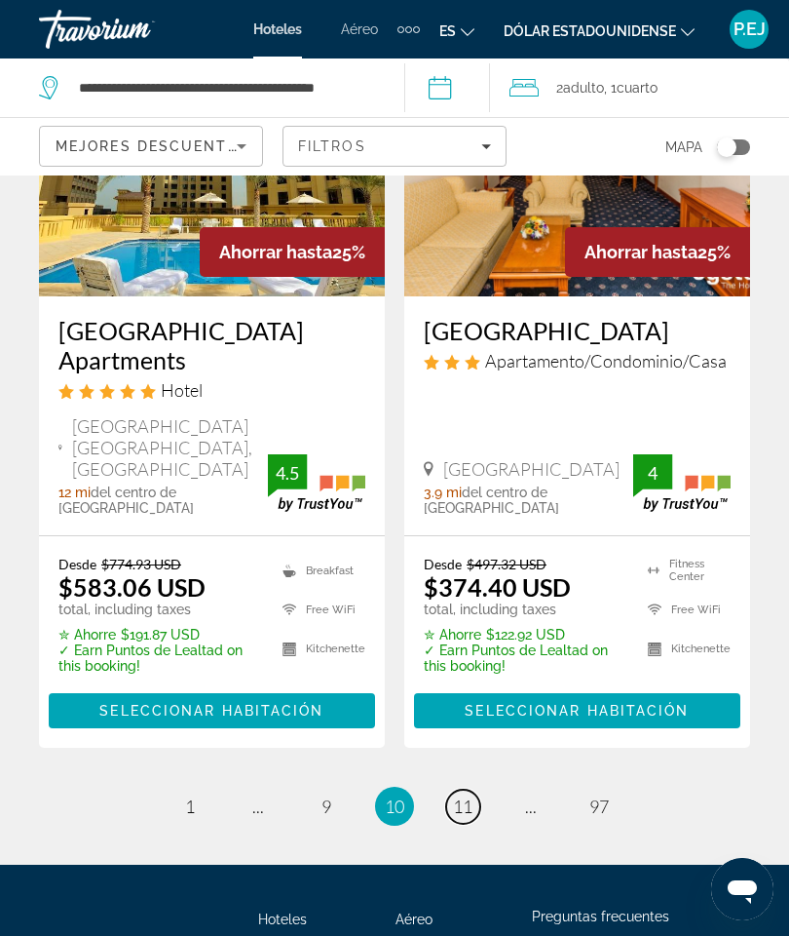
click at [466, 789] on link "page 11" at bounding box center [463, 806] width 34 height 34
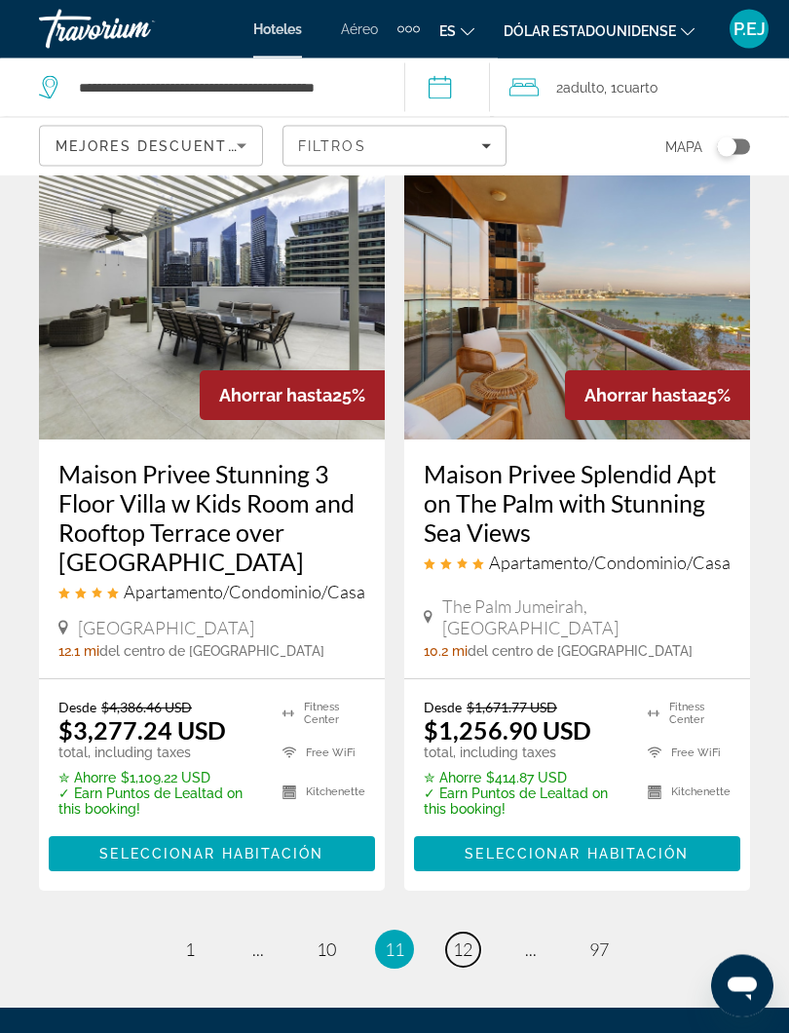
scroll to position [4095, 0]
click at [457, 888] on span "12" at bounding box center [462, 948] width 19 height 21
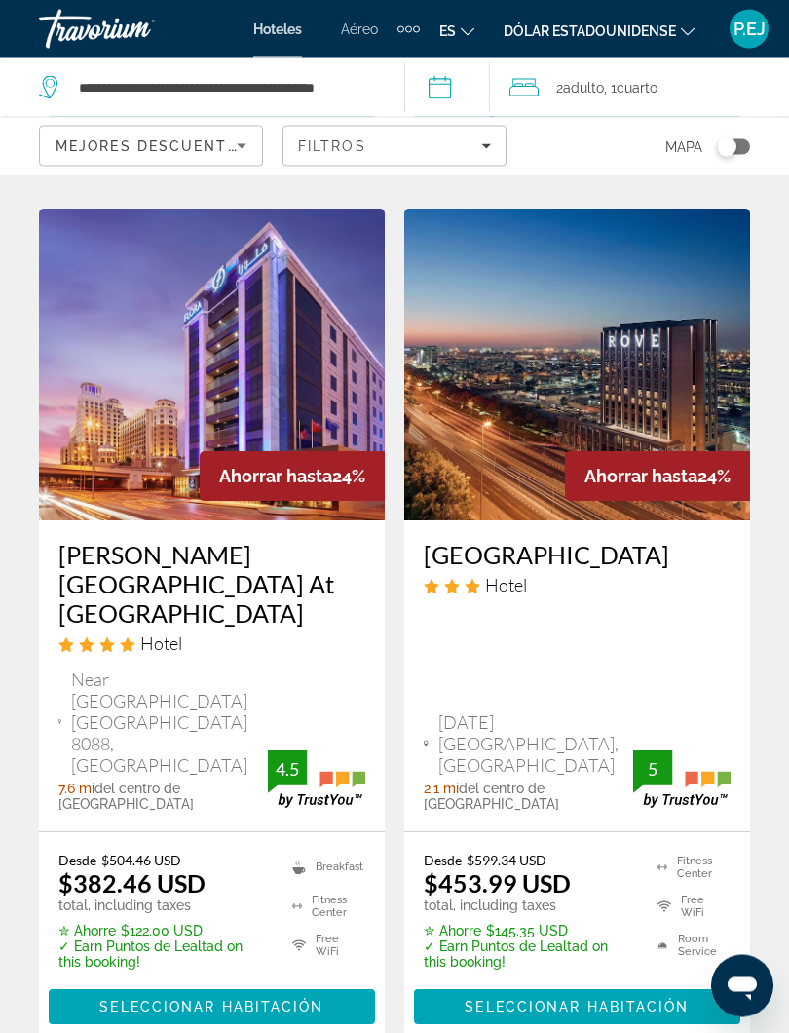
scroll to position [3911, 0]
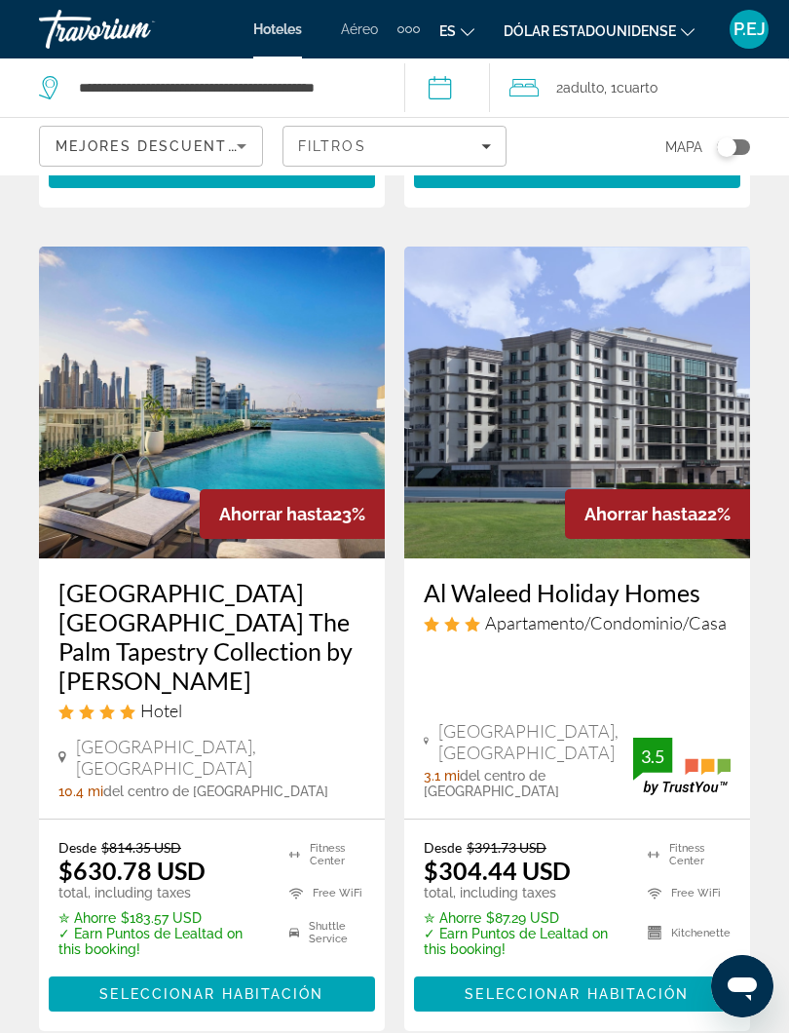
scroll to position [4048, 0]
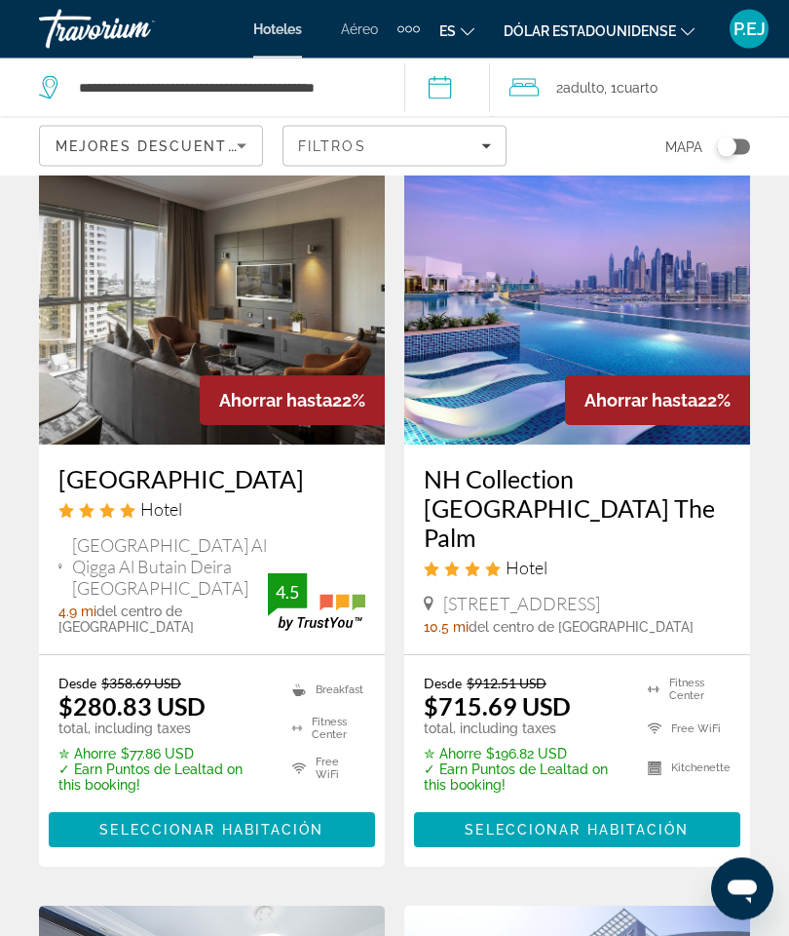
scroll to position [918, 0]
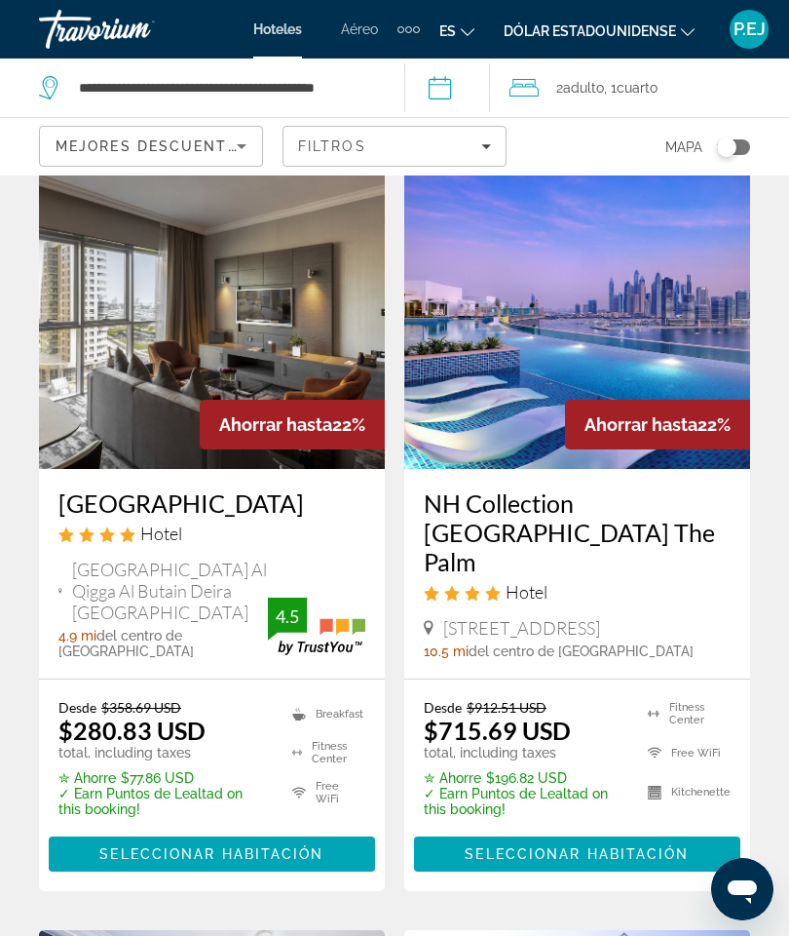
click at [487, 370] on img "Contenido principal" at bounding box center [577, 313] width 346 height 312
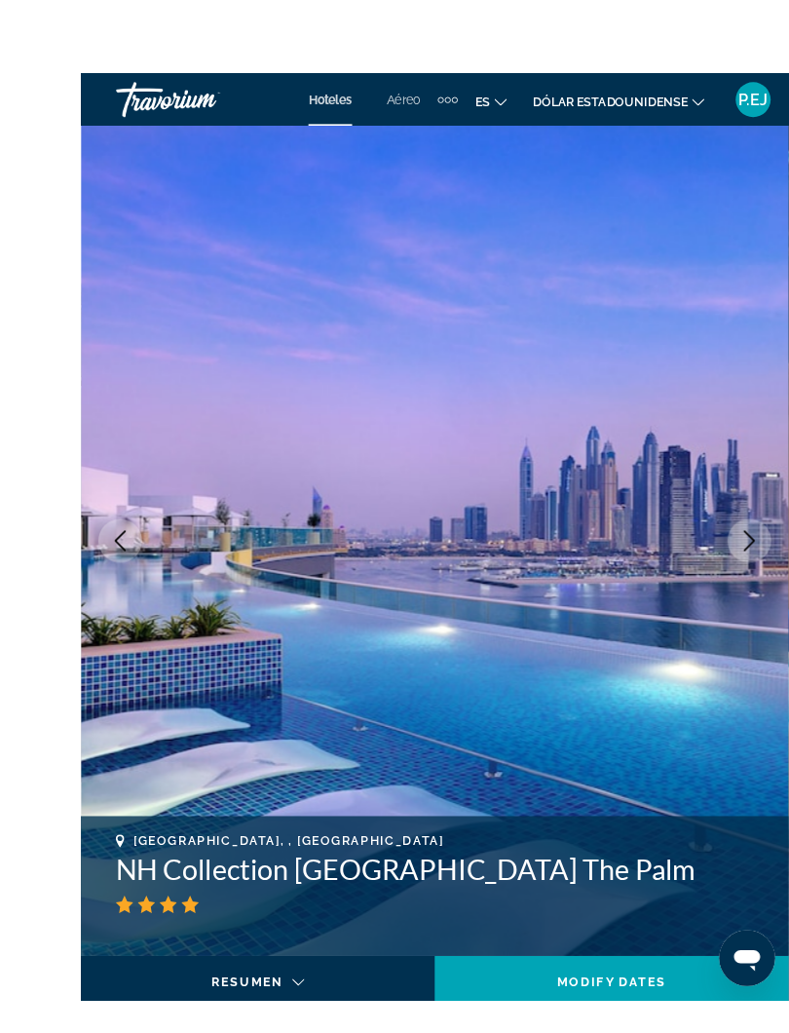
scroll to position [33, 0]
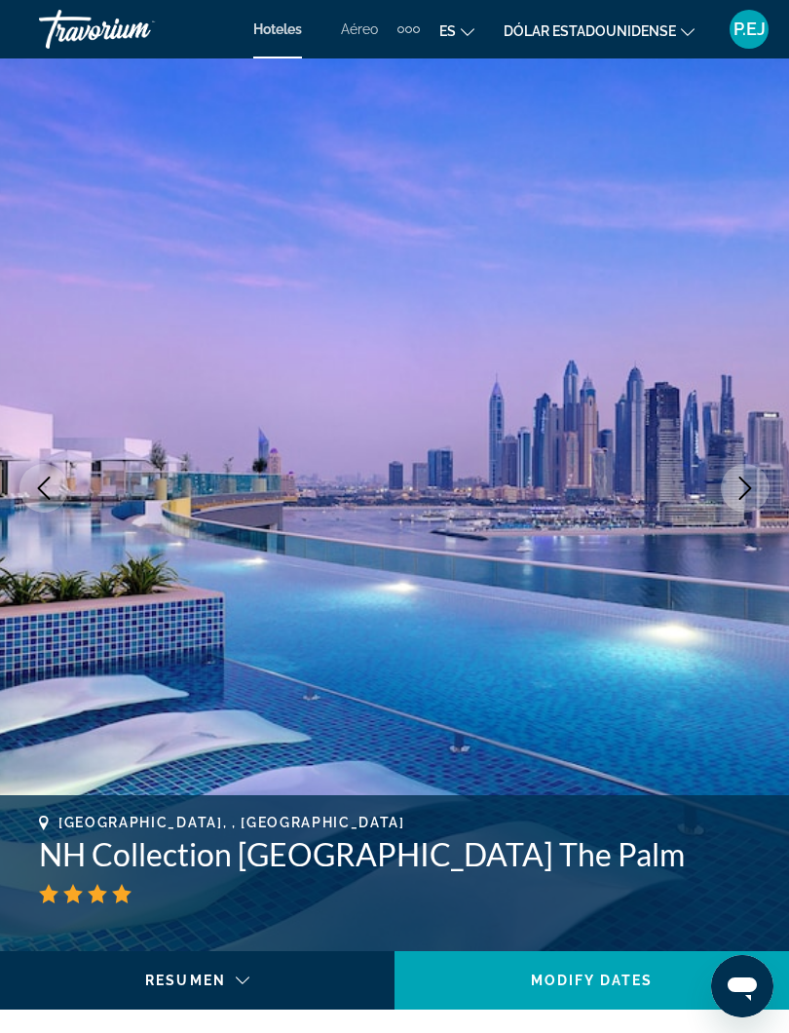
click at [59, 888] on div "Resumen Imágenes Comodidades Ubicación Habitaciones Comentarios Modify Dates" at bounding box center [197, 980] width 395 height 58
click at [37, 888] on div "Contenido principal" at bounding box center [198, 998] width 364 height 55
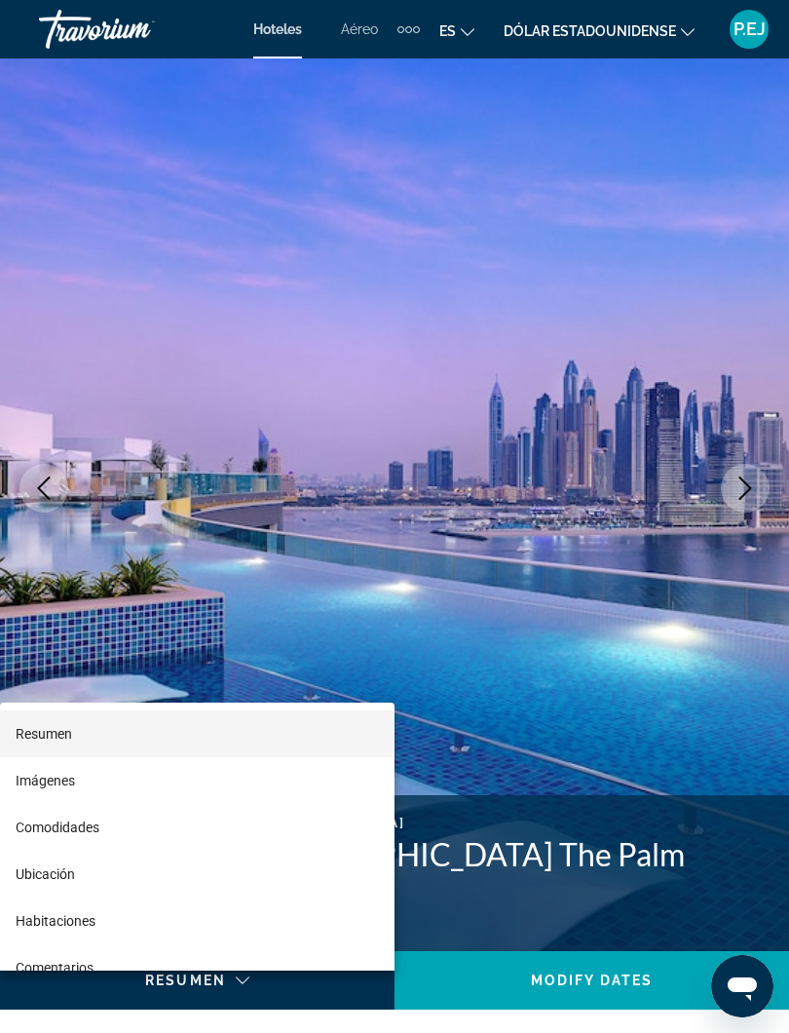
click at [66, 888] on div at bounding box center [394, 516] width 789 height 1033
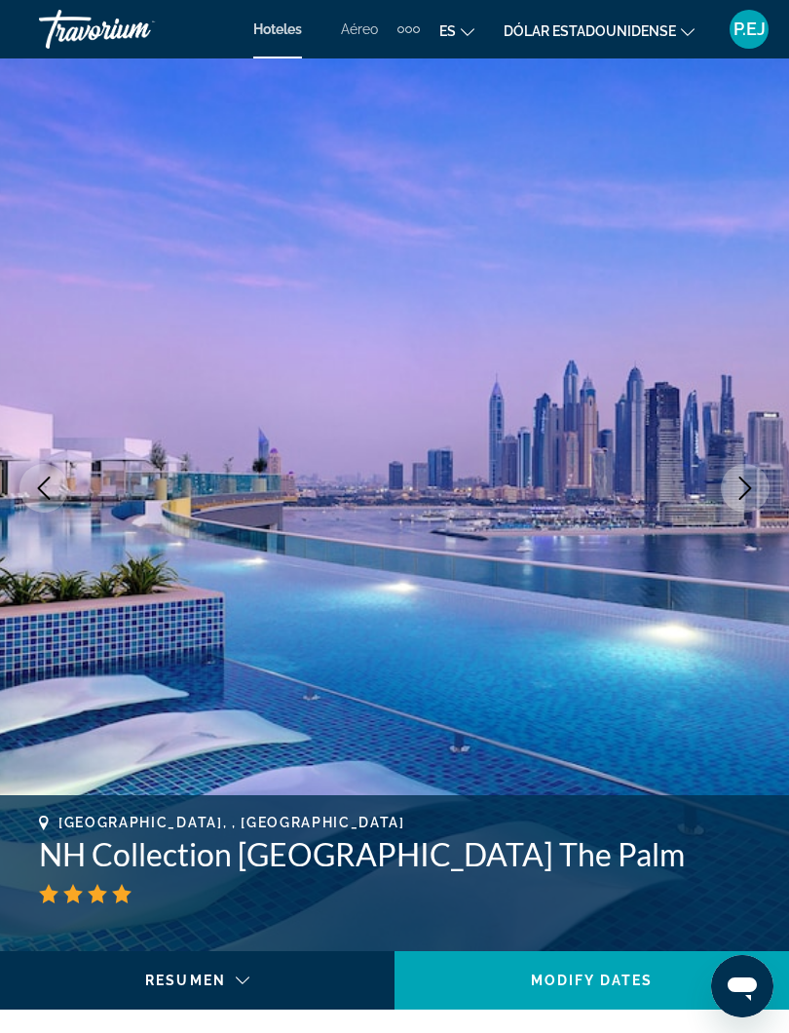
click at [46, 693] on img "Contenido principal" at bounding box center [394, 488] width 789 height 926
click at [17, 50] on div "Hoteles Aéreo Alquiler de automóviles Cruceros Actividades Hoteles Aéreo Alquil…" at bounding box center [394, 29] width 789 height 51
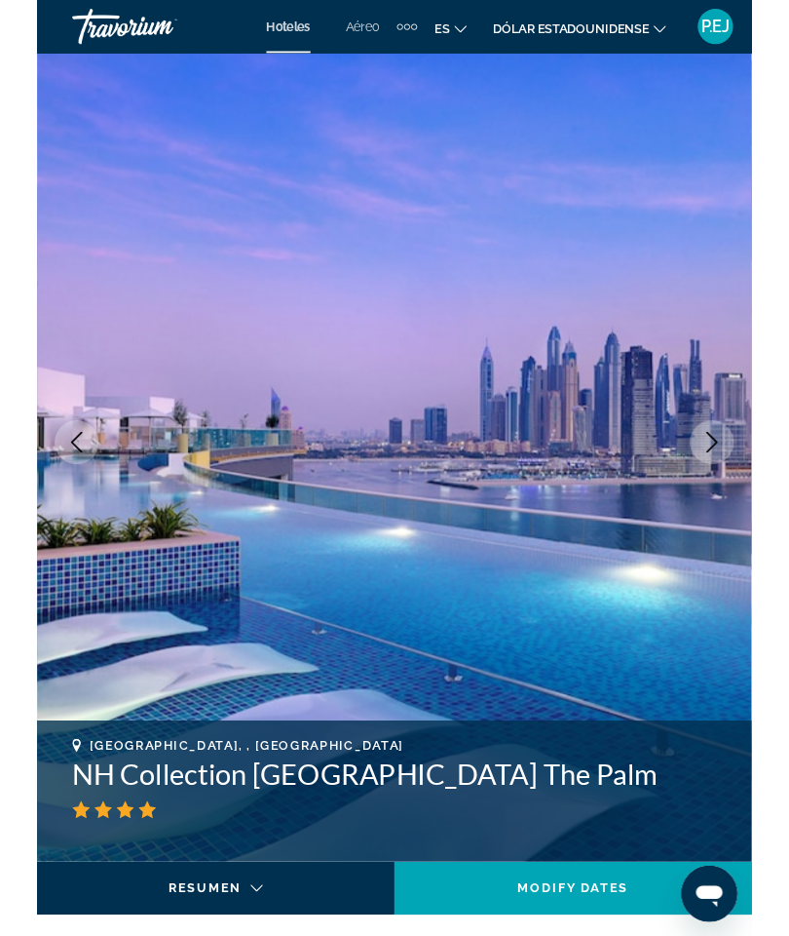
scroll to position [0, 0]
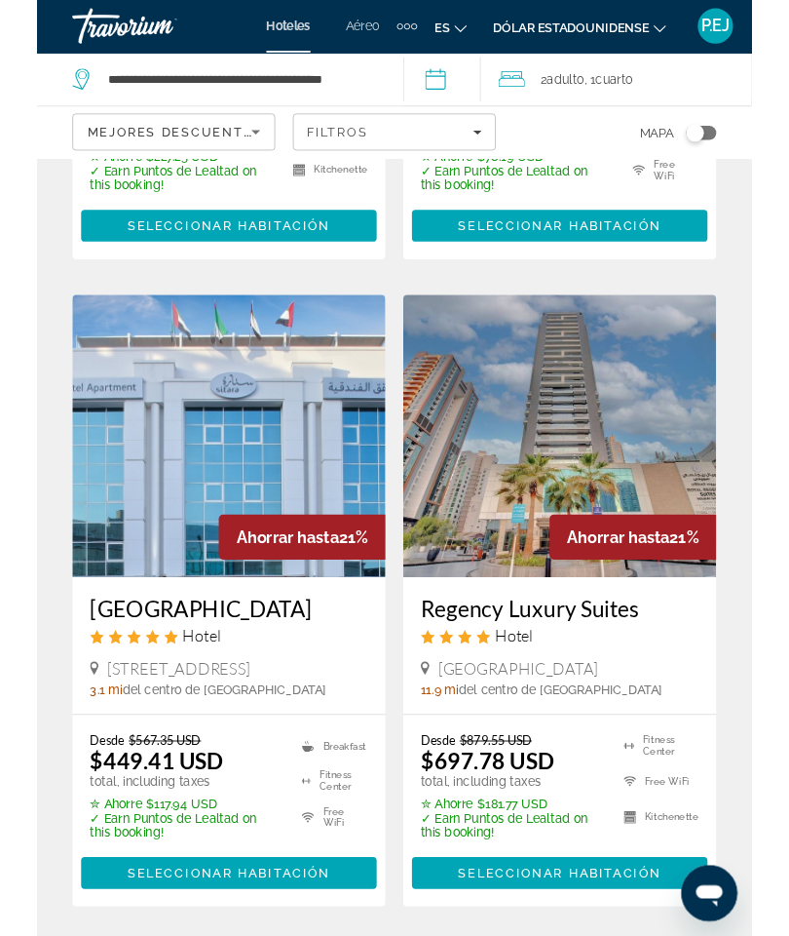
scroll to position [4056, 0]
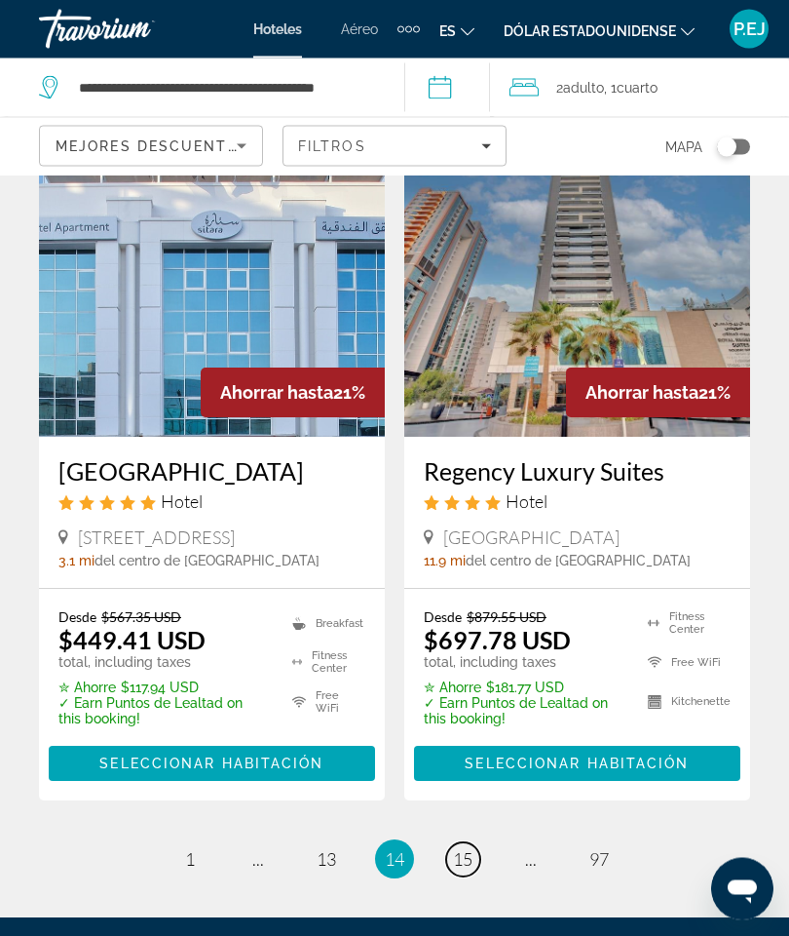
click at [466, 849] on span "15" at bounding box center [462, 859] width 19 height 21
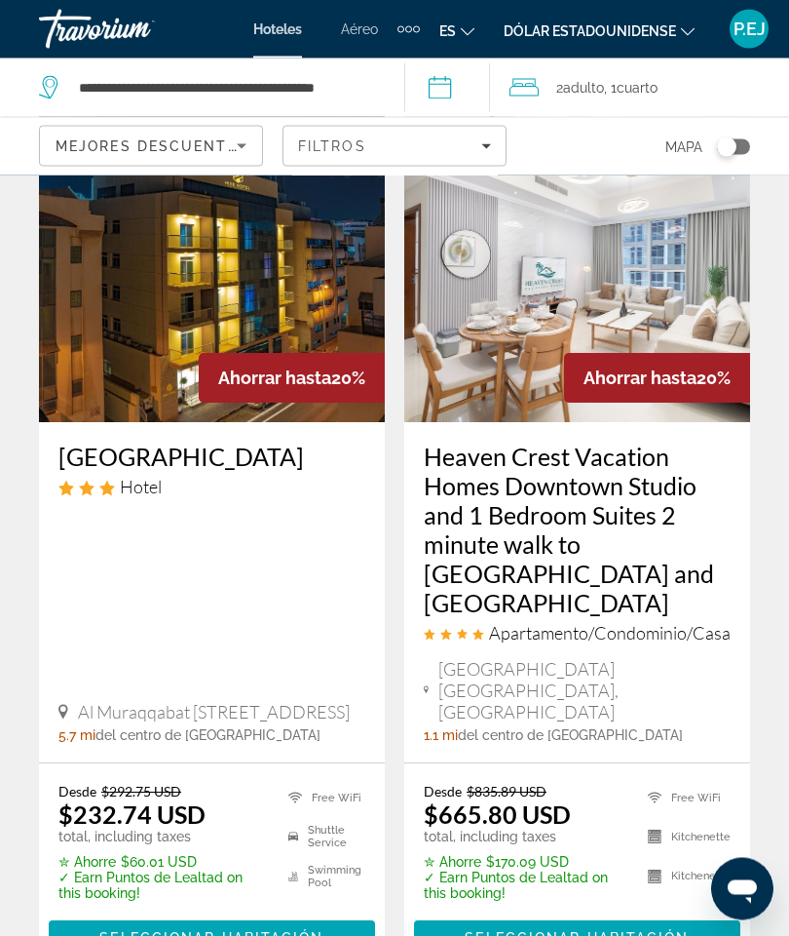
scroll to position [4212, 0]
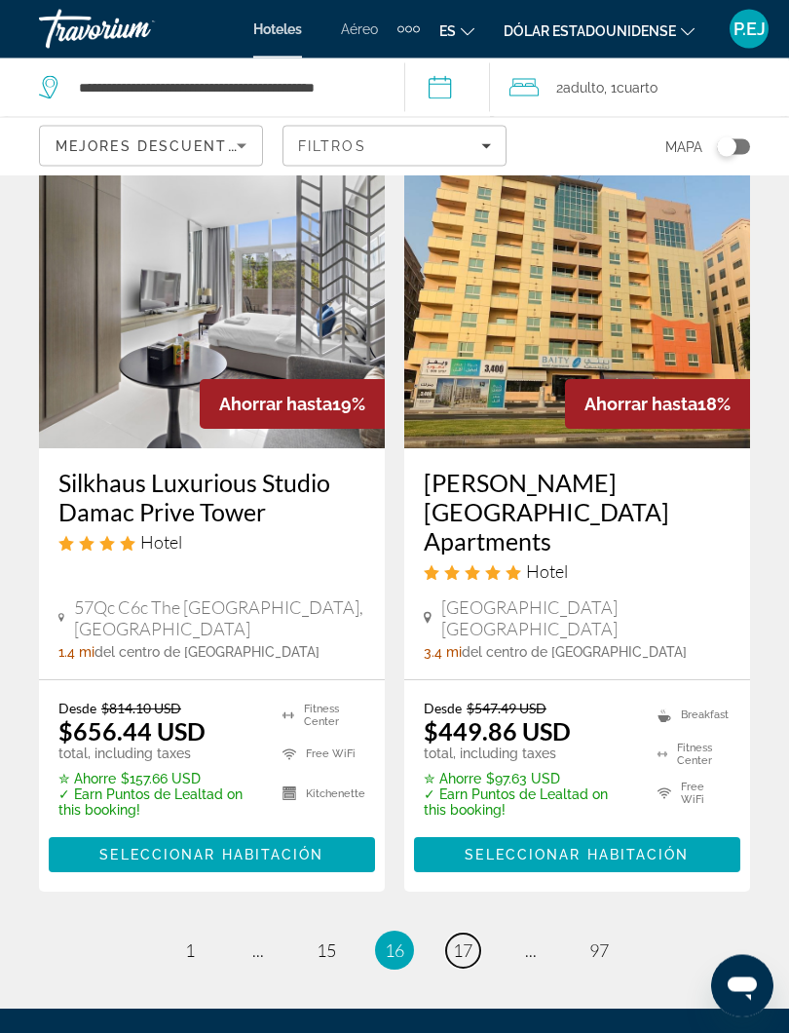
scroll to position [4042, 0]
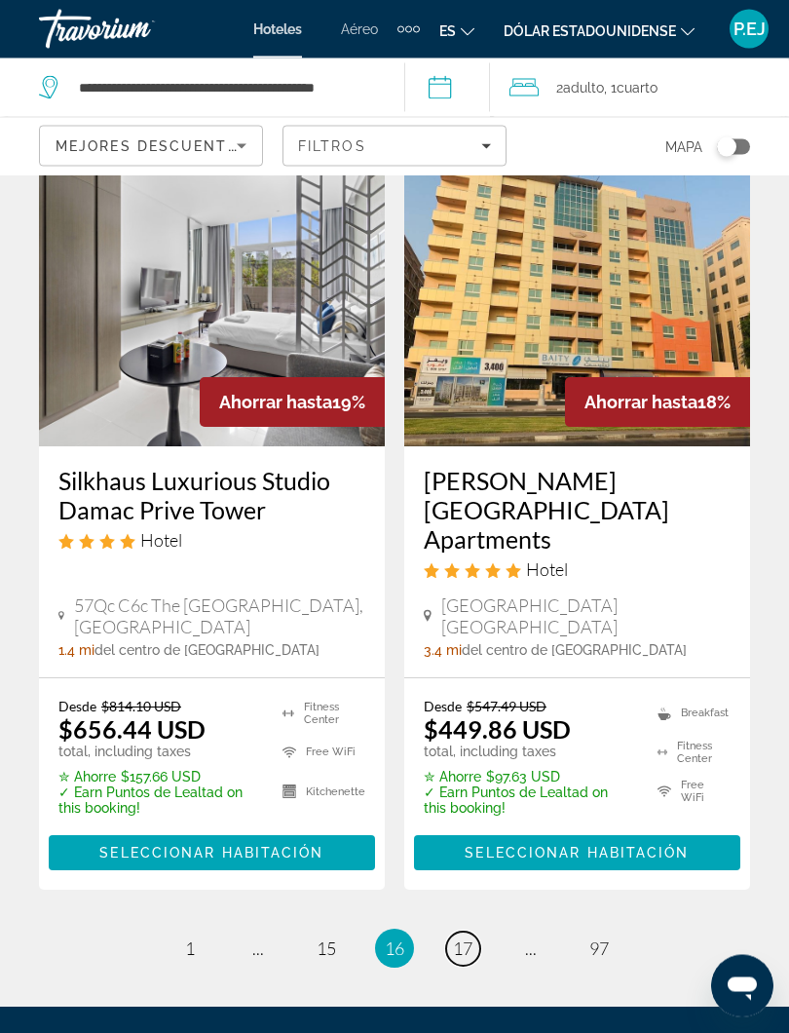
click at [463, 888] on span "17" at bounding box center [462, 948] width 19 height 21
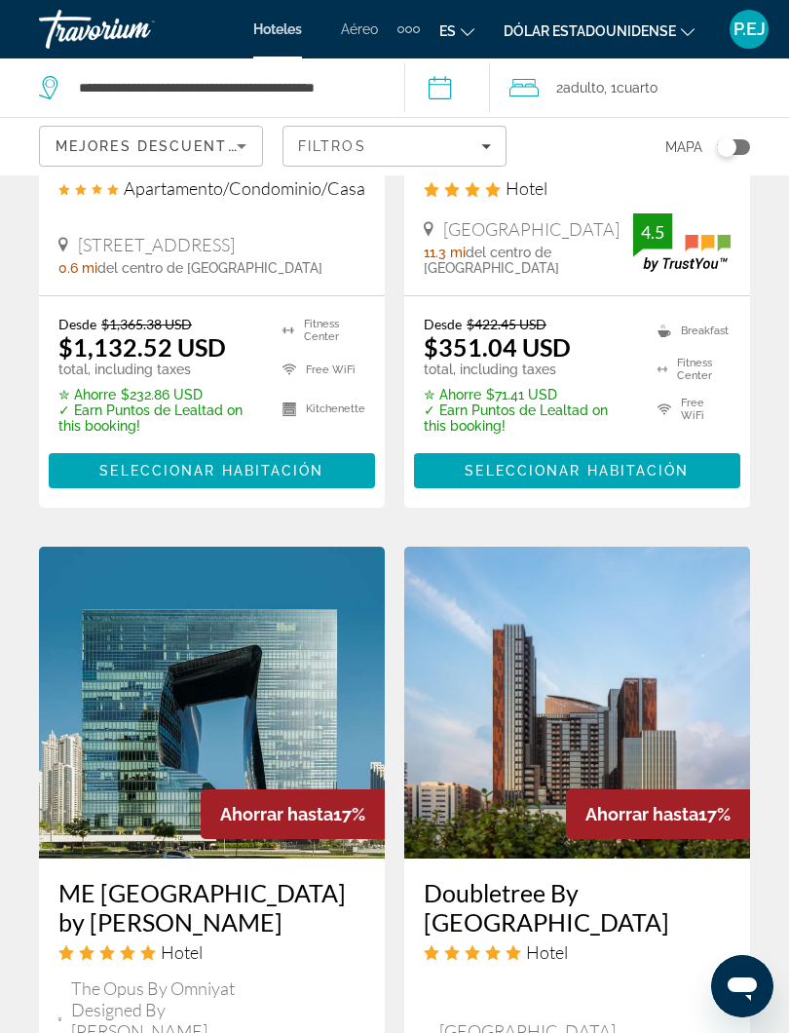
scroll to position [3615, 0]
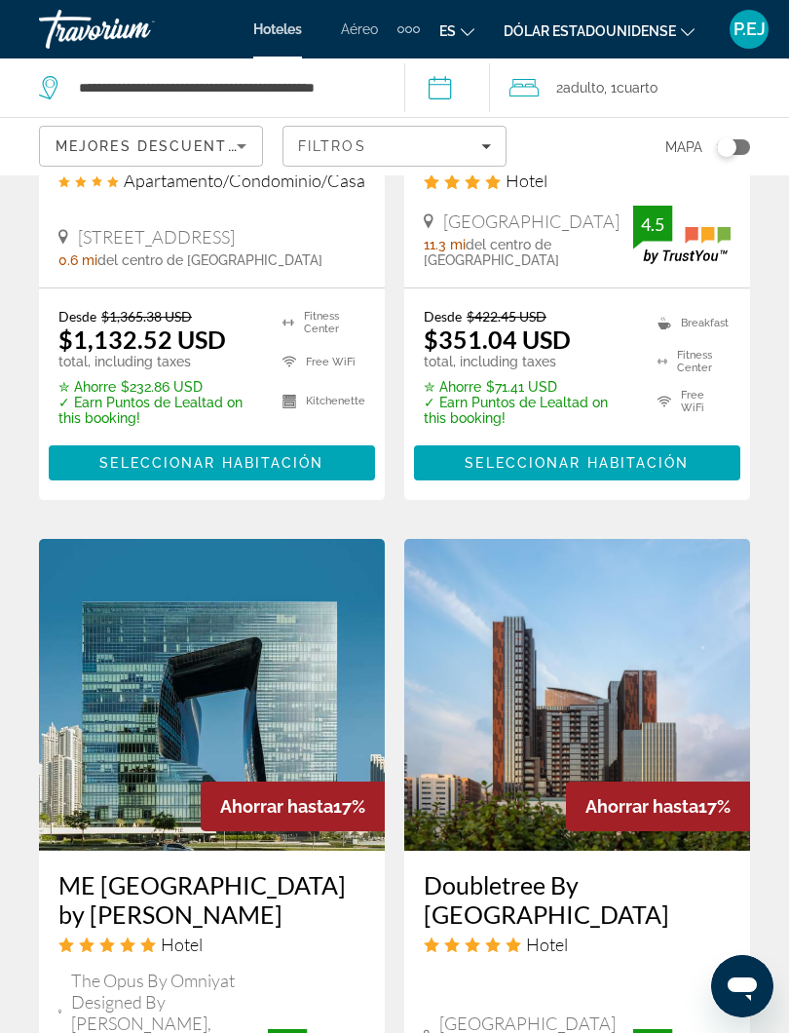
click at [152, 867] on div "ME [GEOGRAPHIC_DATA] by [PERSON_NAME] Hotel The Opus By Omniyat Designed By [PE…" at bounding box center [212, 981] width 346 height 260
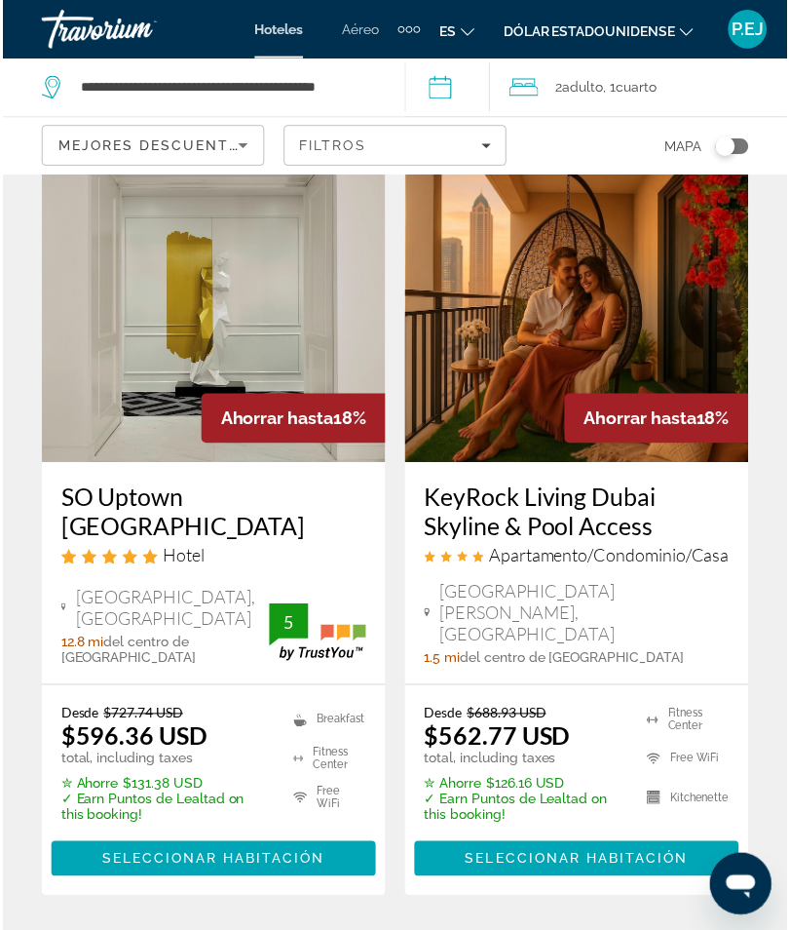
scroll to position [1708, 0]
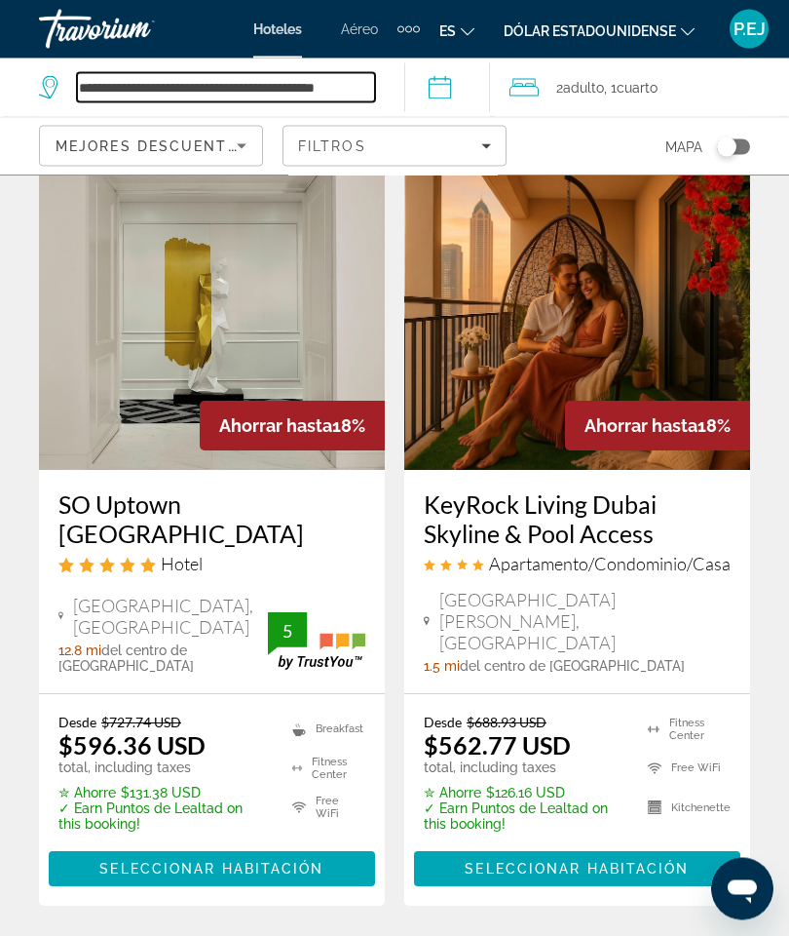
click at [375, 87] on input "**********" at bounding box center [226, 87] width 298 height 29
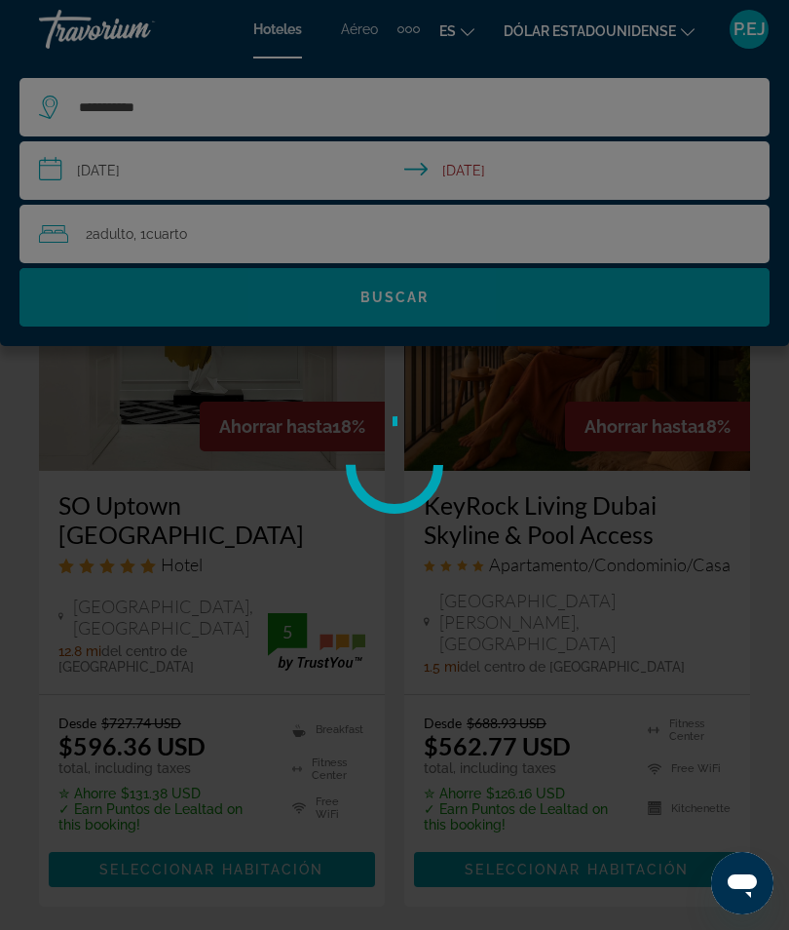
click at [407, 307] on div at bounding box center [394, 465] width 789 height 930
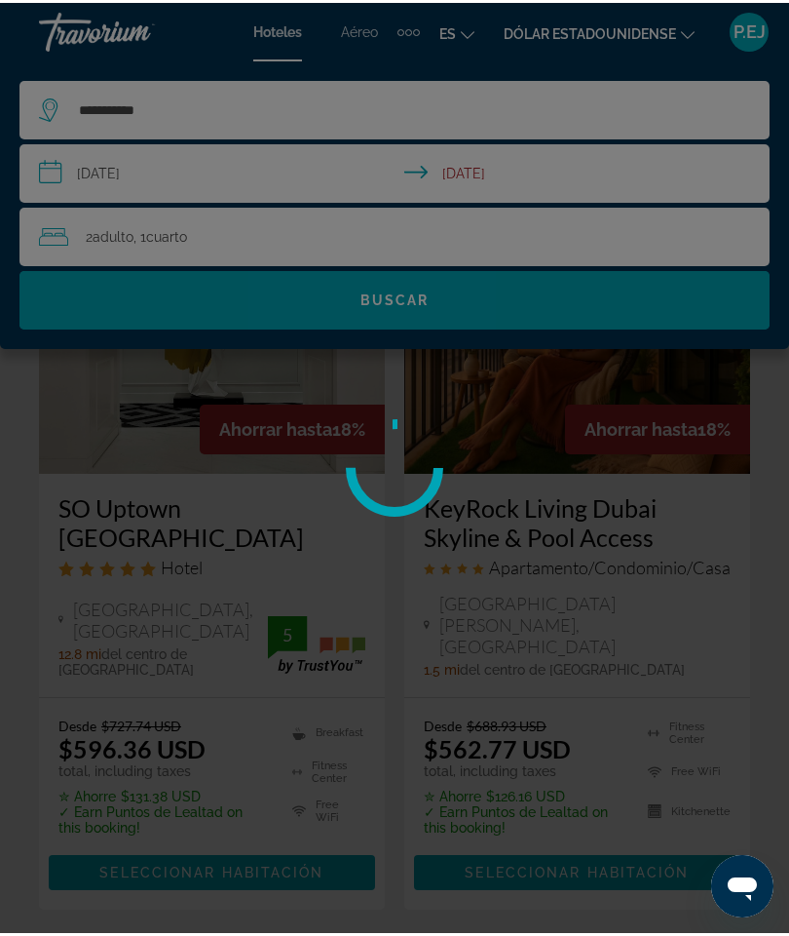
scroll to position [1709, 0]
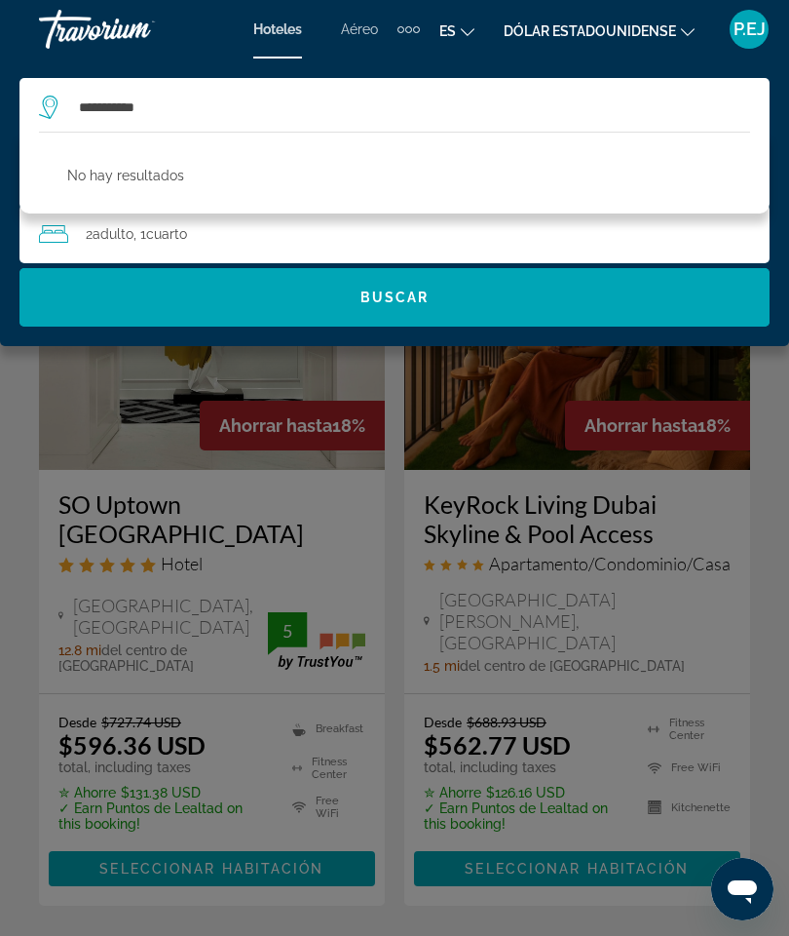
click at [256, 158] on div "No hay resultados" at bounding box center [394, 173] width 750 height 82
click at [178, 342] on div "**********" at bounding box center [394, 201] width 789 height 287
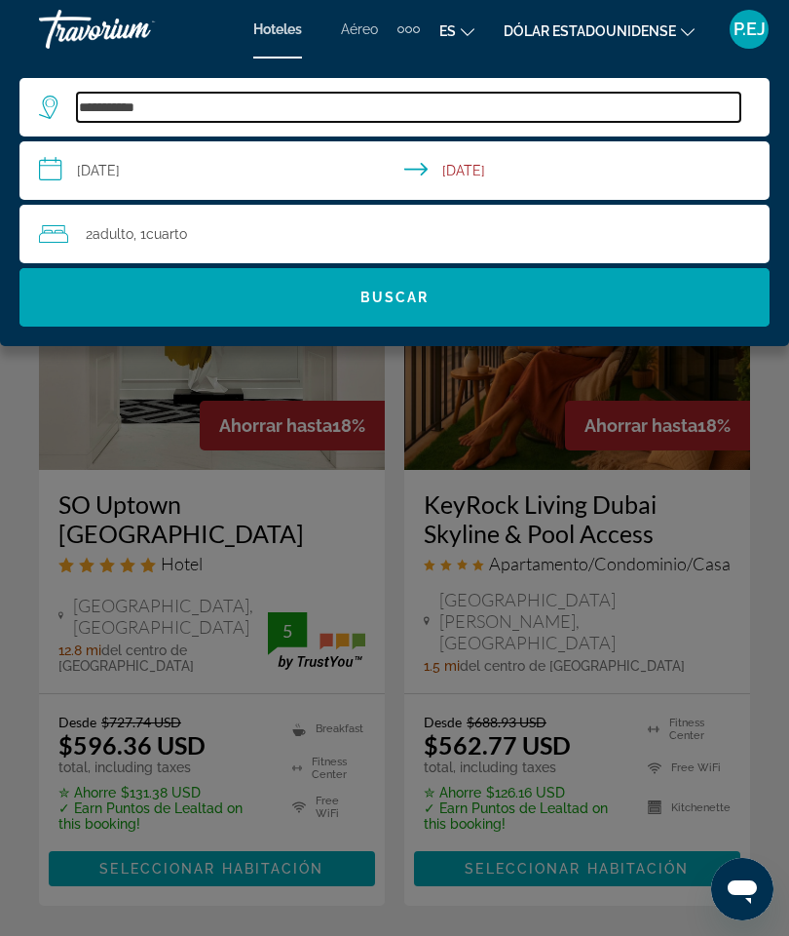
click at [231, 93] on input "**********" at bounding box center [409, 107] width 664 height 29
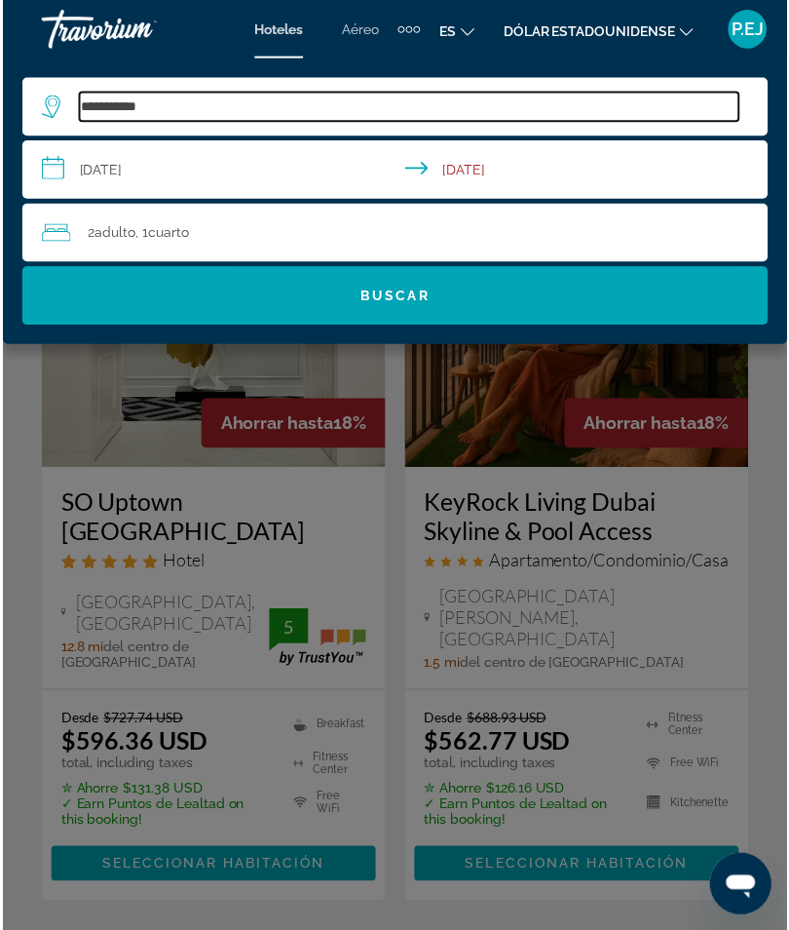
scroll to position [1708, 0]
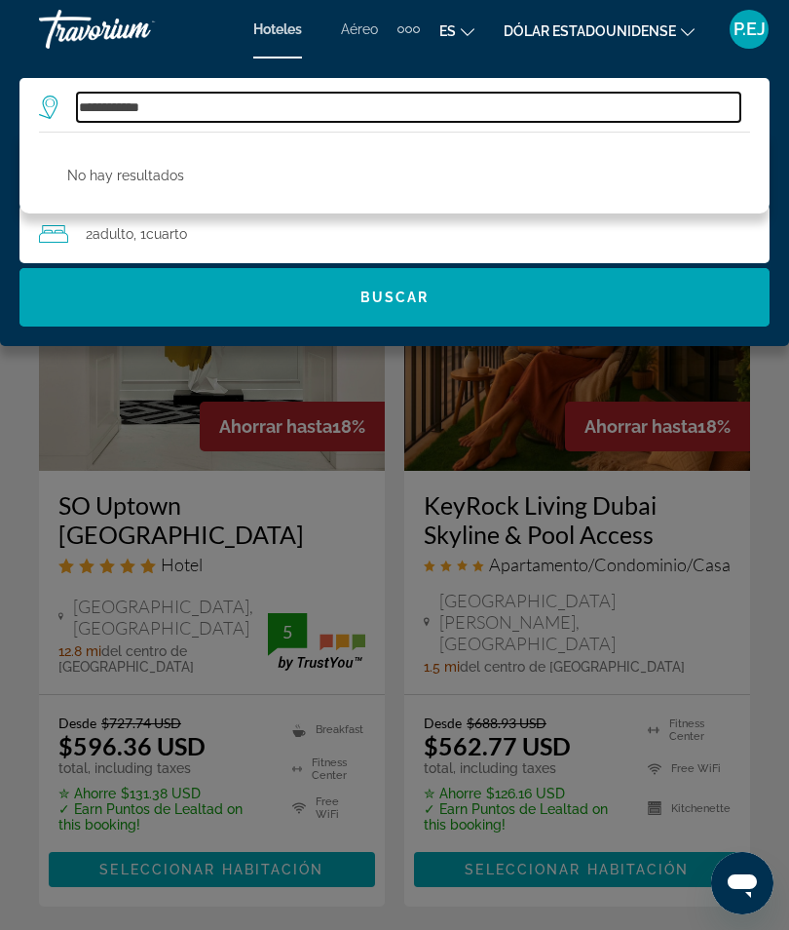
click at [214, 112] on input "**********" at bounding box center [409, 107] width 664 height 29
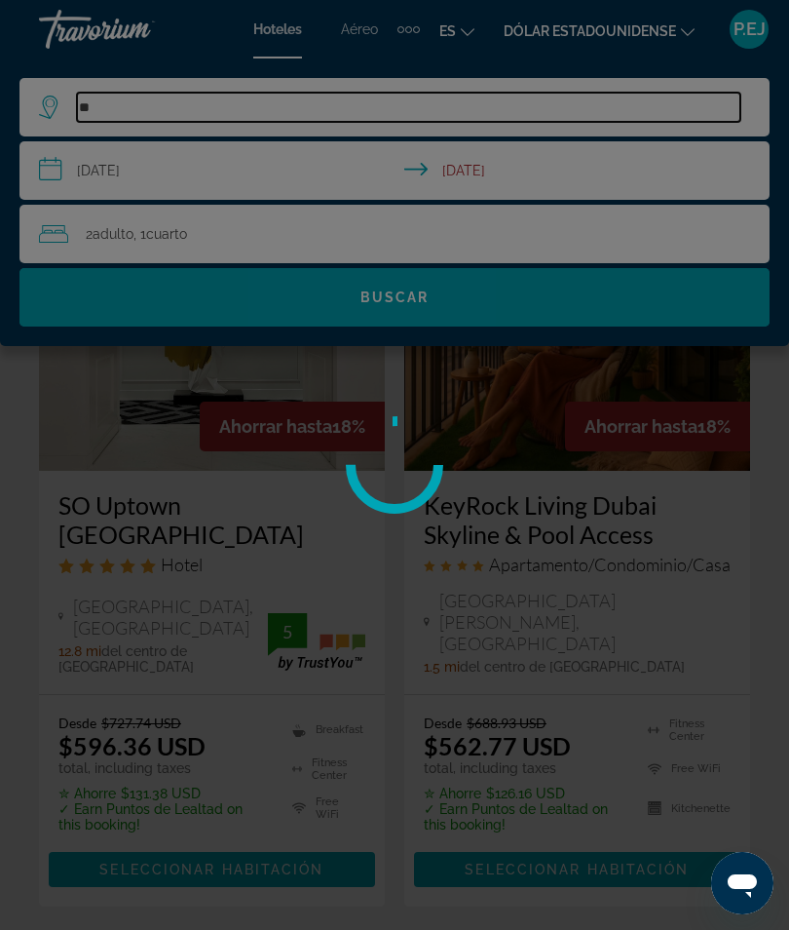
type input "*"
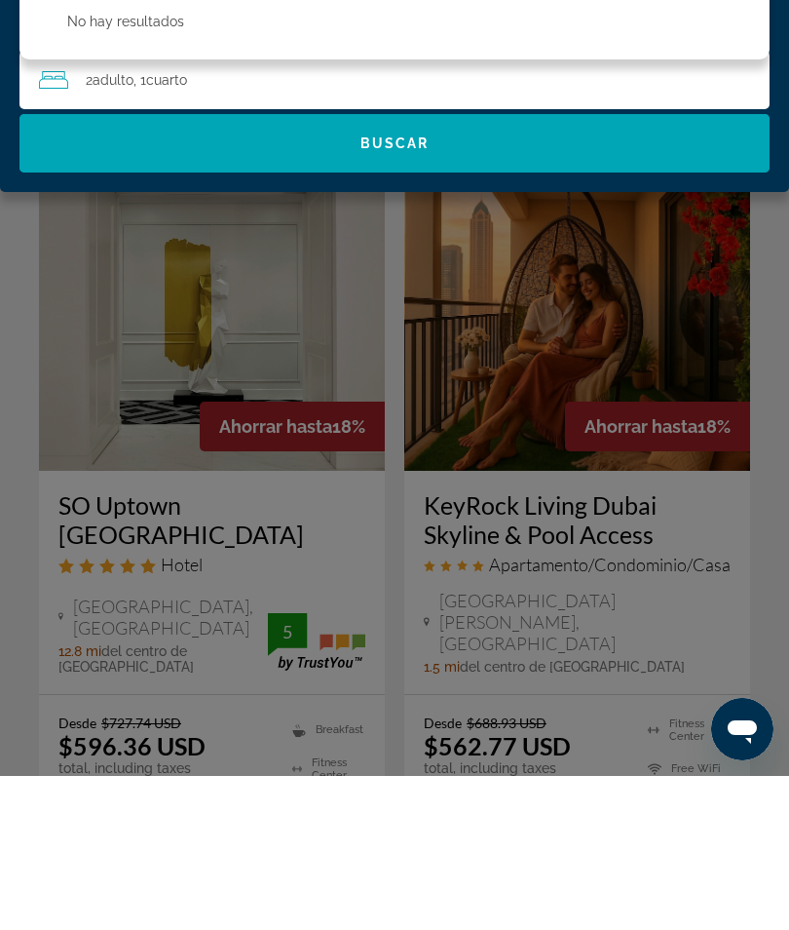
scroll to position [1543, 0]
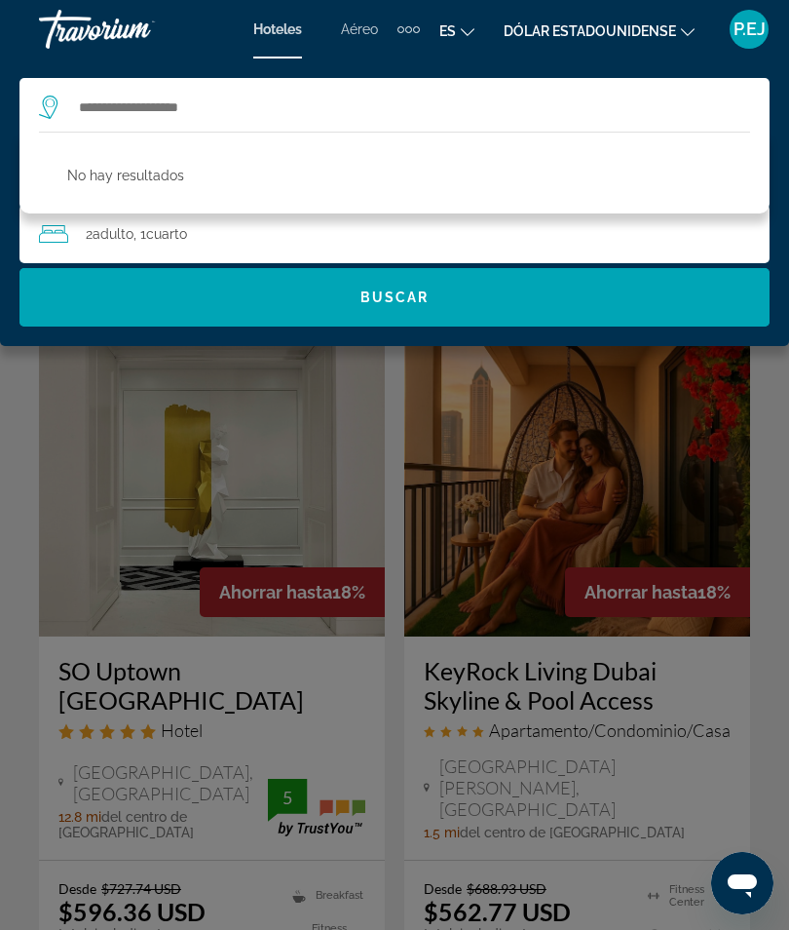
click at [785, 427] on div "Contenido principal" at bounding box center [394, 465] width 789 height 930
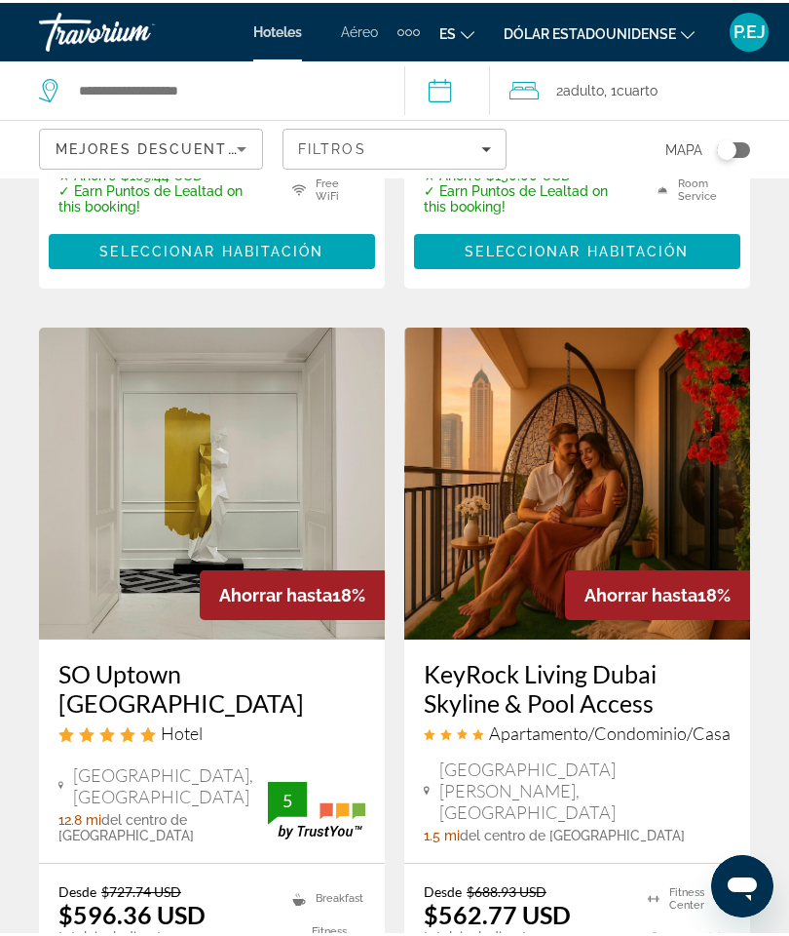
scroll to position [1544, 0]
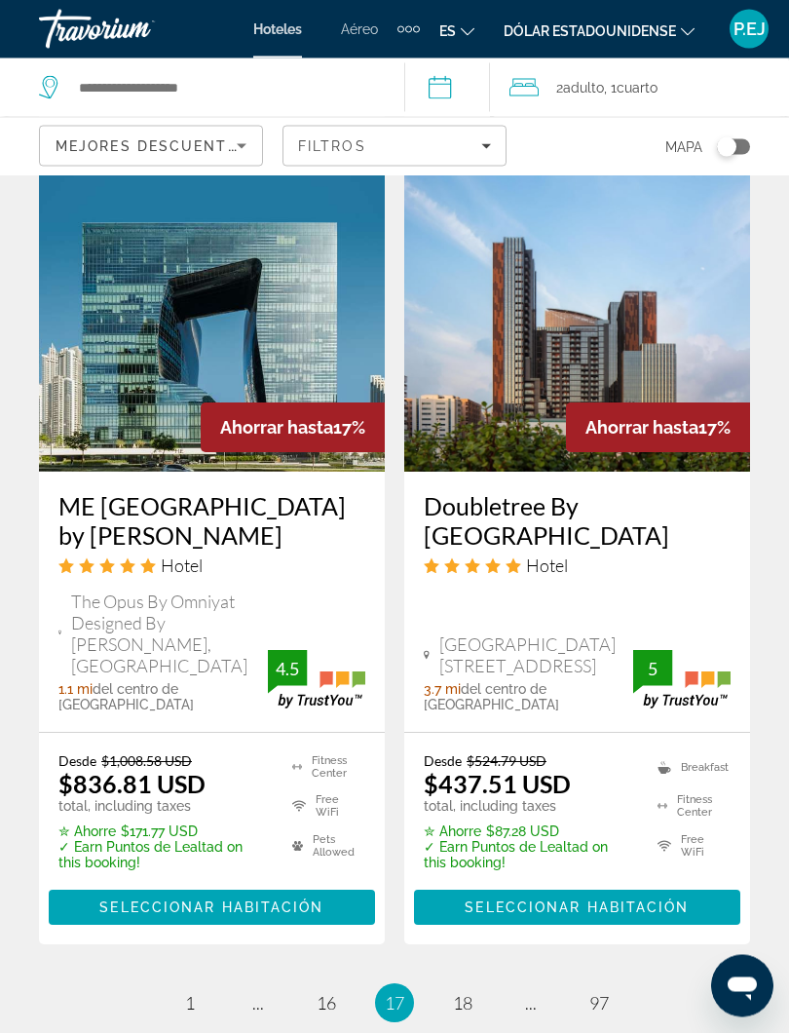
scroll to position [3994, 0]
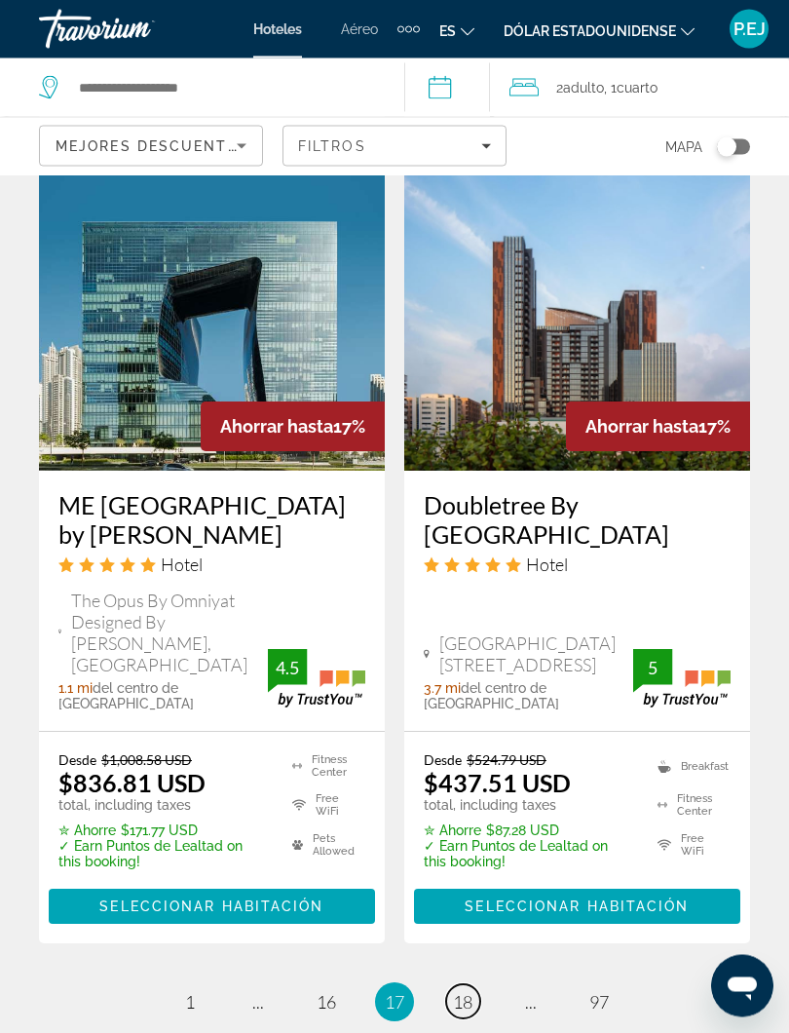
click at [462, 888] on span "18" at bounding box center [462, 1002] width 19 height 21
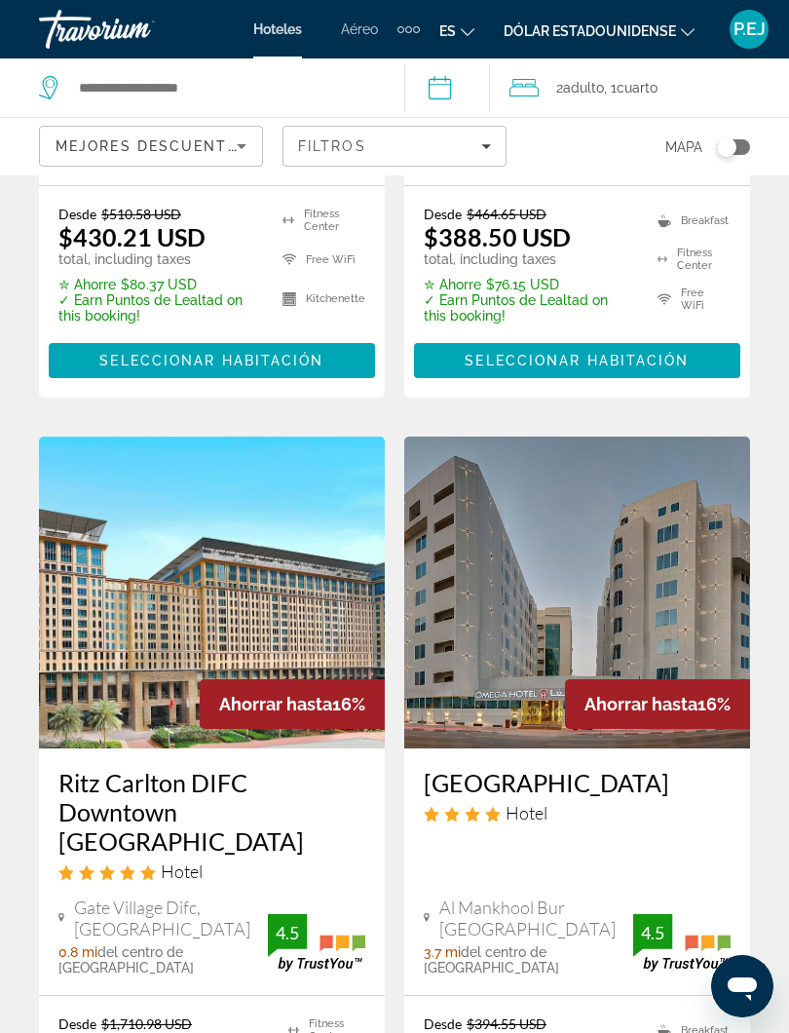
scroll to position [3781, 0]
click at [96, 769] on h3 "Ritz Carlton DIFC Downtown [GEOGRAPHIC_DATA]" at bounding box center [211, 813] width 307 height 88
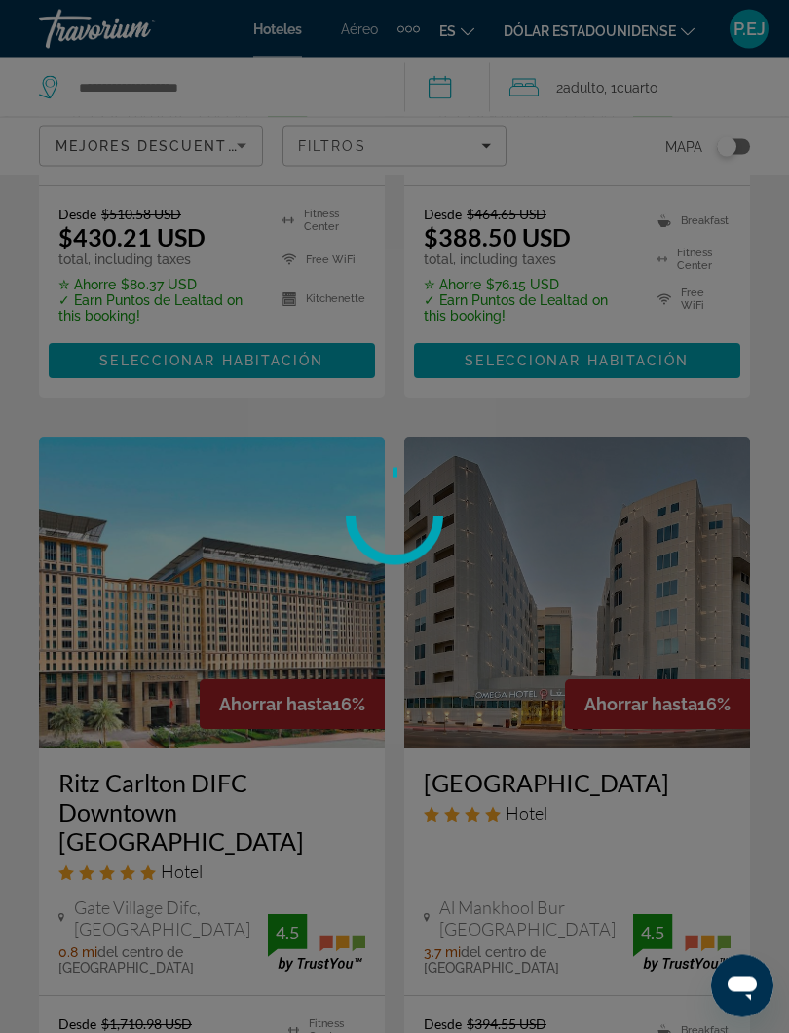
scroll to position [3782, 0]
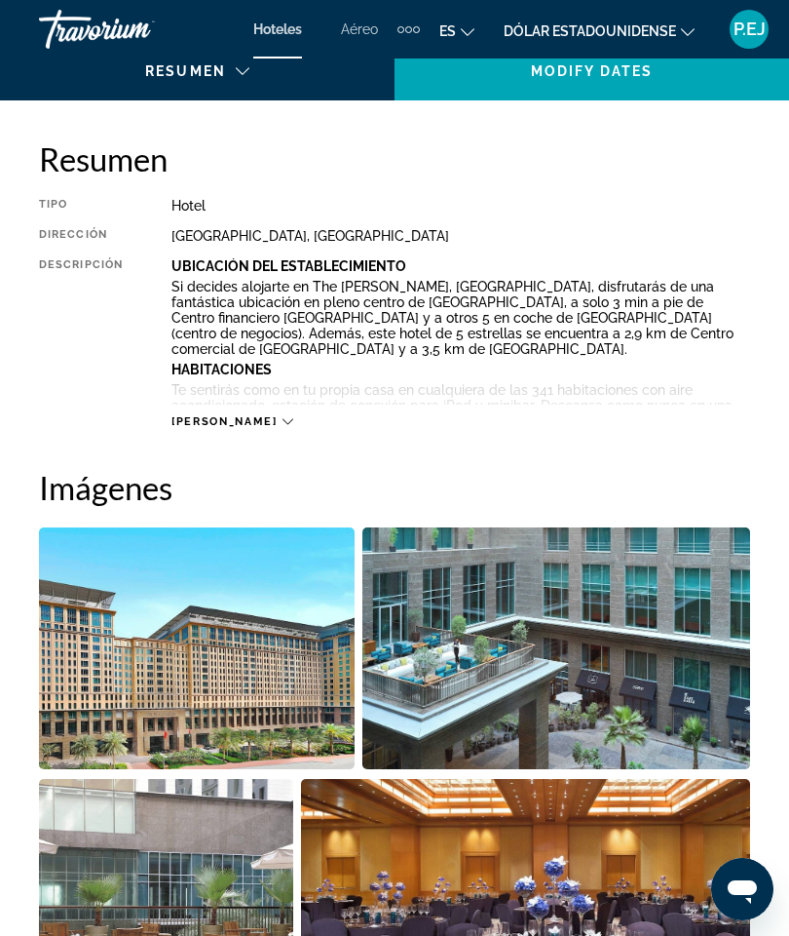
scroll to position [905, 0]
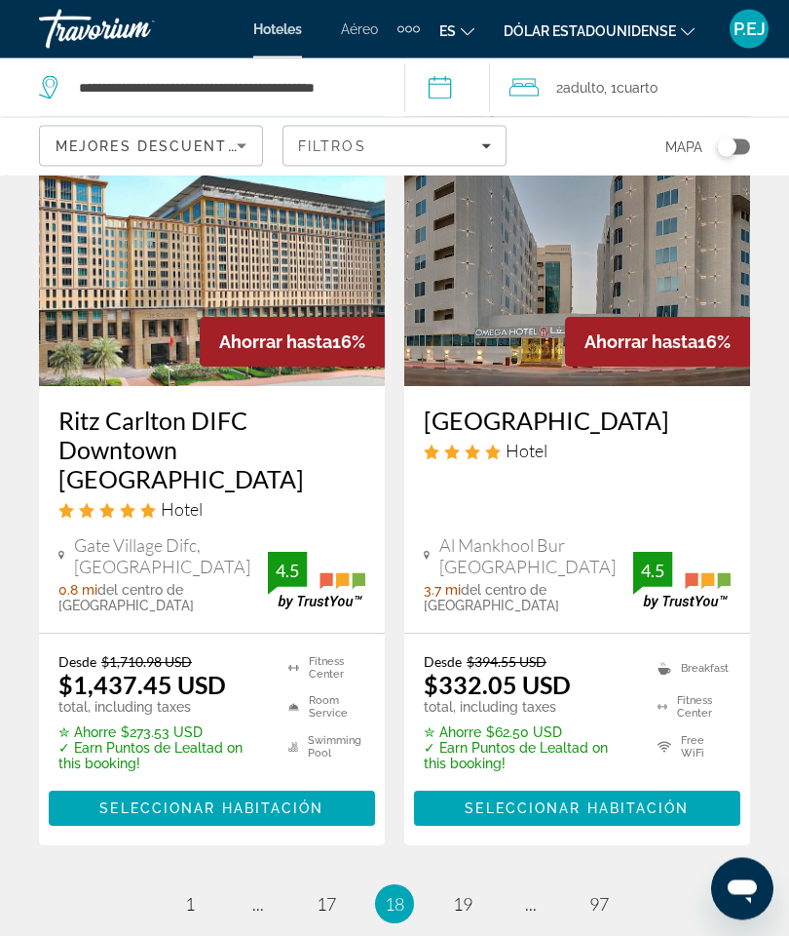
scroll to position [4125, 0]
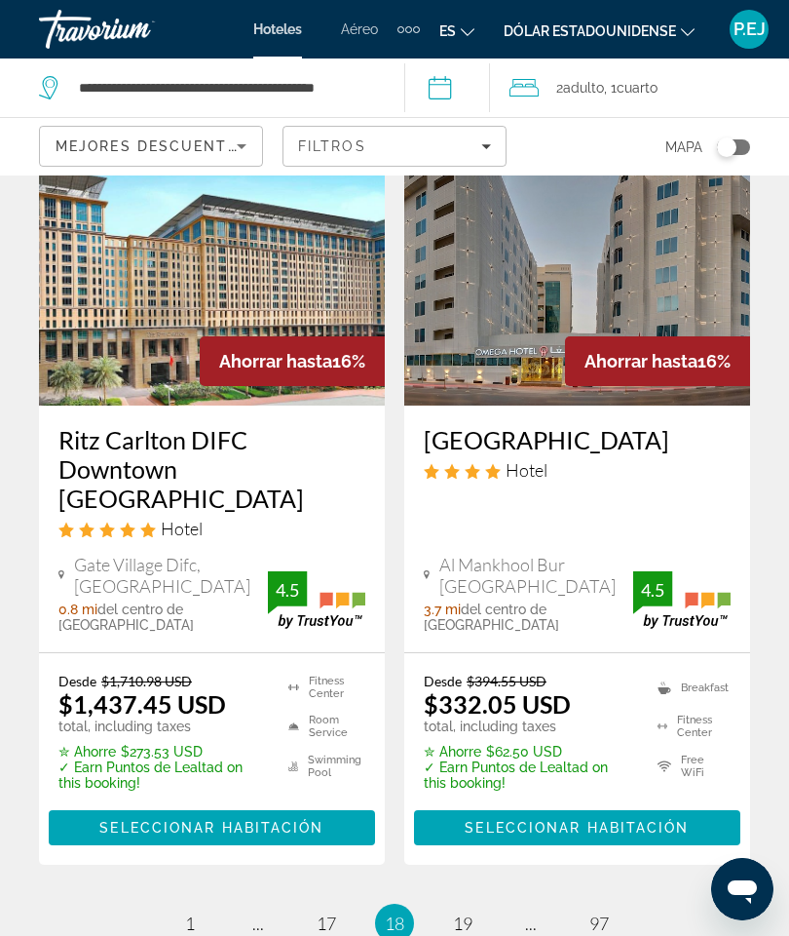
click at [405, 888] on li "You're on page 18" at bounding box center [394, 922] width 39 height 39
click at [407, 888] on li "You're on page 18" at bounding box center [394, 922] width 39 height 39
click at [393, 888] on span "18" at bounding box center [394, 922] width 19 height 21
click at [392, 888] on li "You're on page 18" at bounding box center [394, 922] width 39 height 39
click at [400, 888] on span "18" at bounding box center [394, 922] width 19 height 21
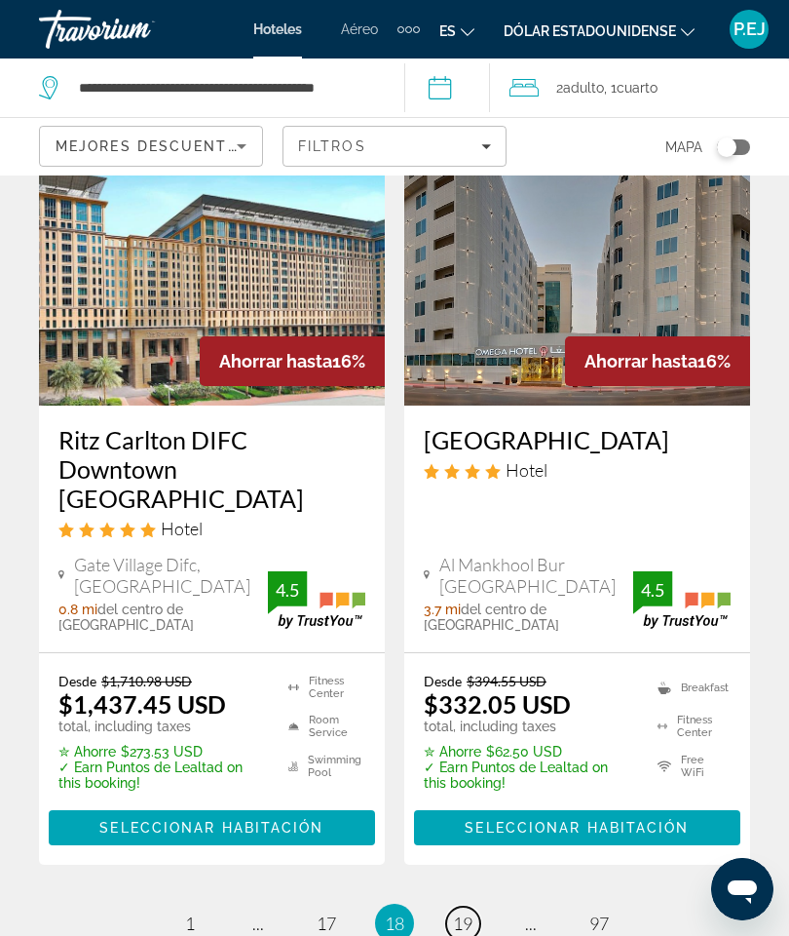
click at [446, 888] on link "page 19" at bounding box center [463, 923] width 34 height 34
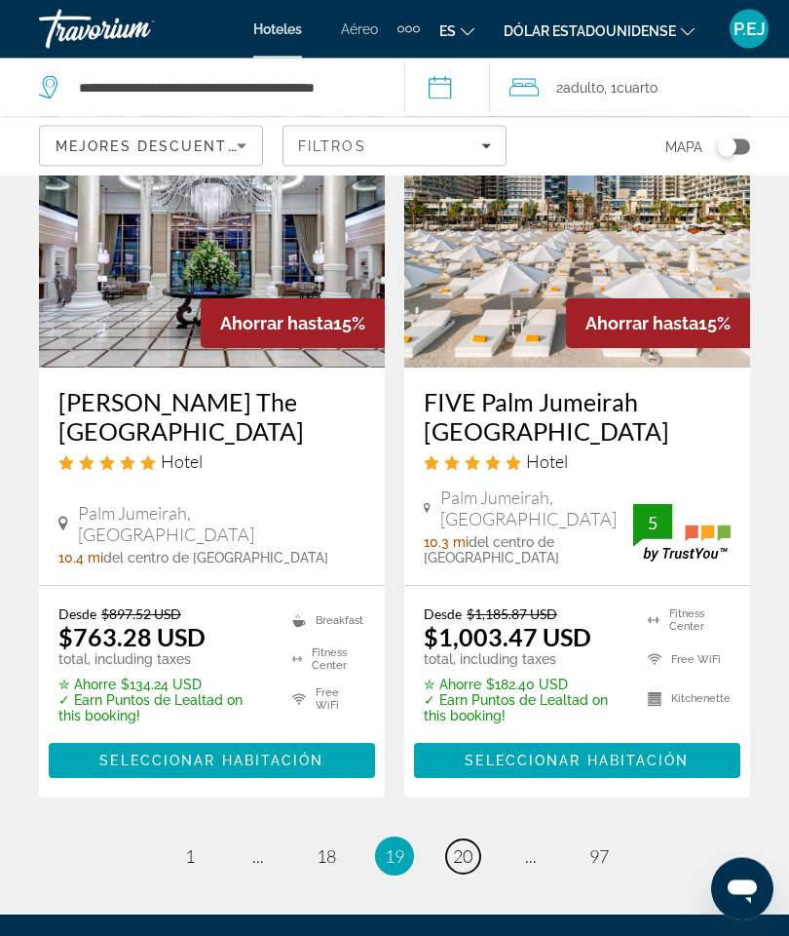
scroll to position [4183, 0]
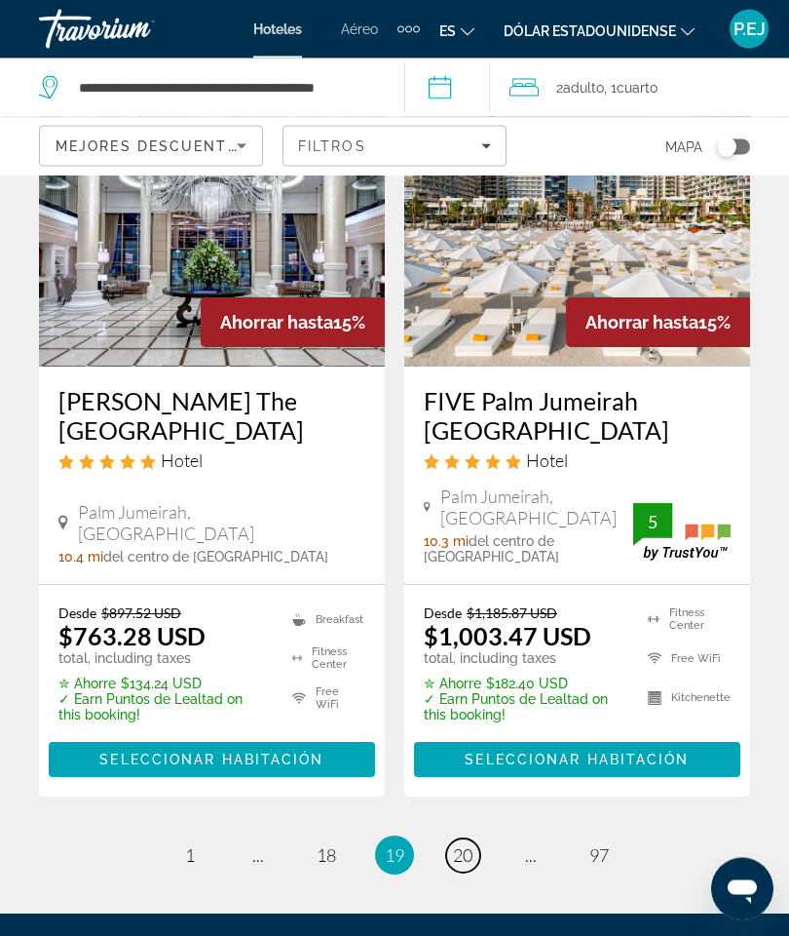
click at [471, 845] on span "20" at bounding box center [462, 855] width 19 height 21
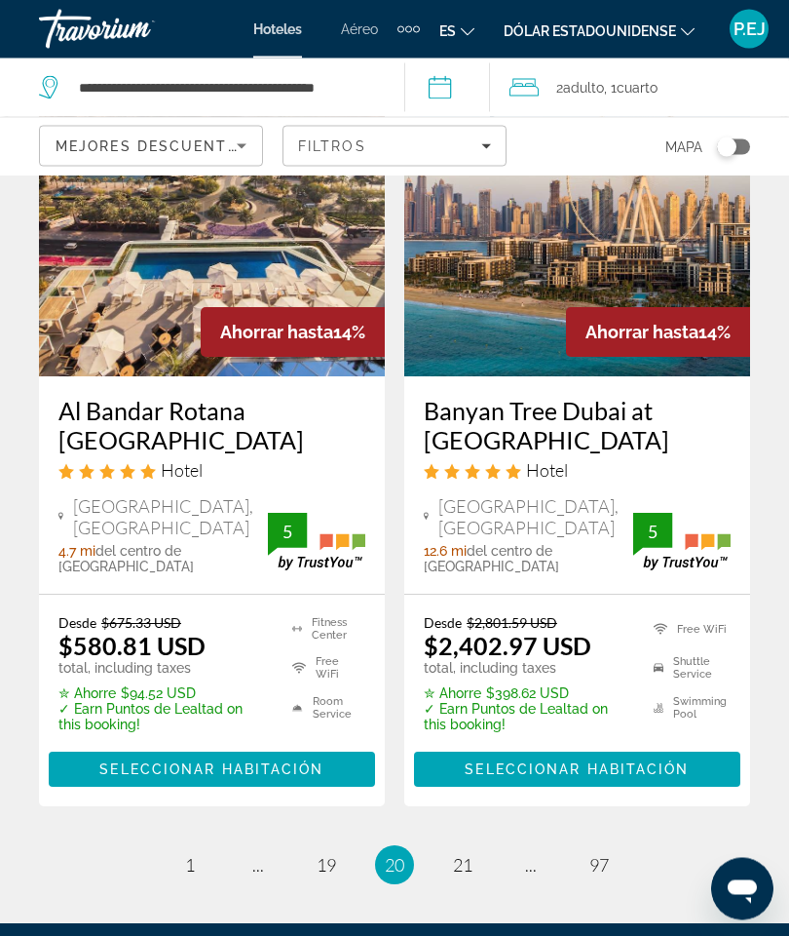
scroll to position [4116, 0]
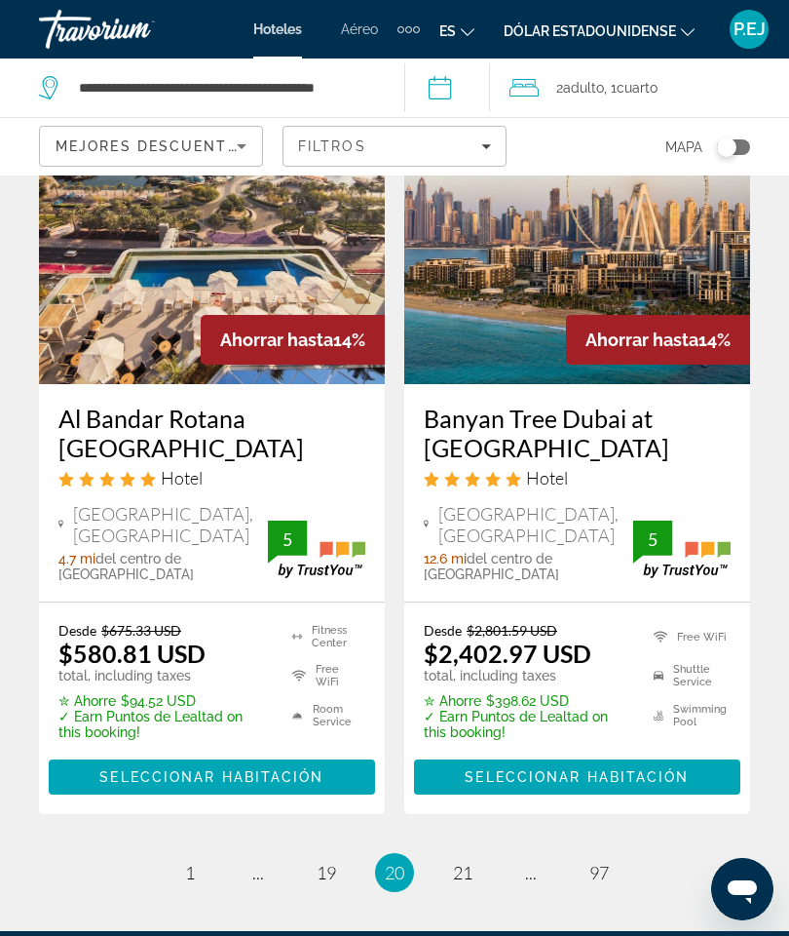
click at [440, 853] on ul "20 / 97 page 1 page ... page 19 You're on page 20 page 21 page ... page 97" at bounding box center [394, 872] width 711 height 39
click at [467, 862] on span "21" at bounding box center [462, 872] width 19 height 21
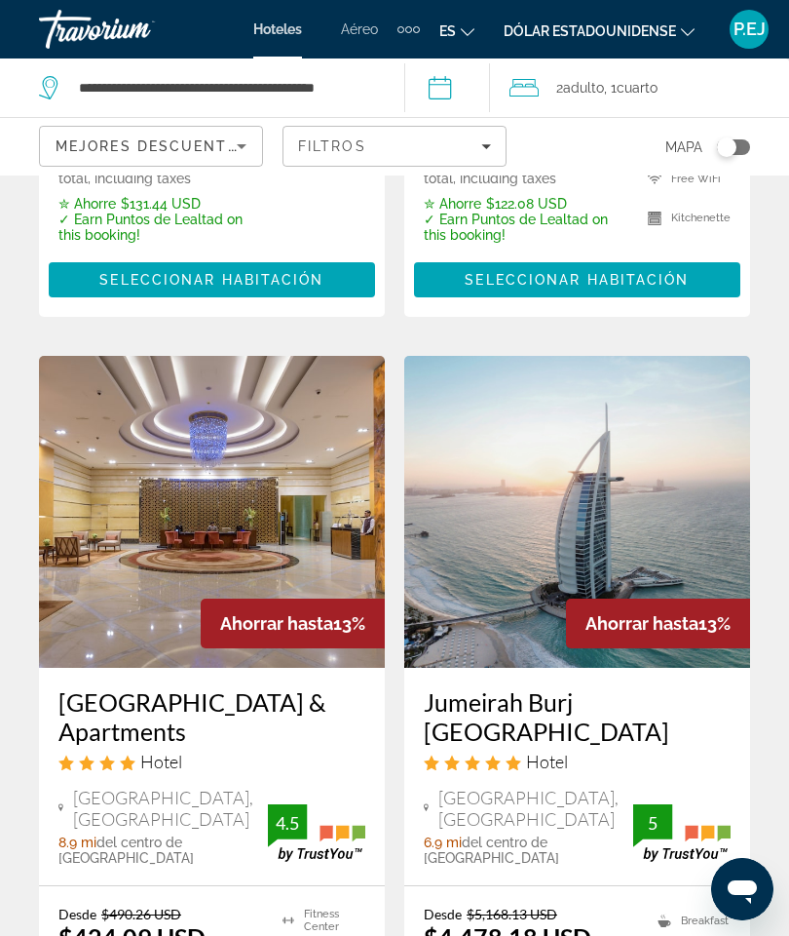
scroll to position [2980, 0]
